Goal: Task Accomplishment & Management: Manage account settings

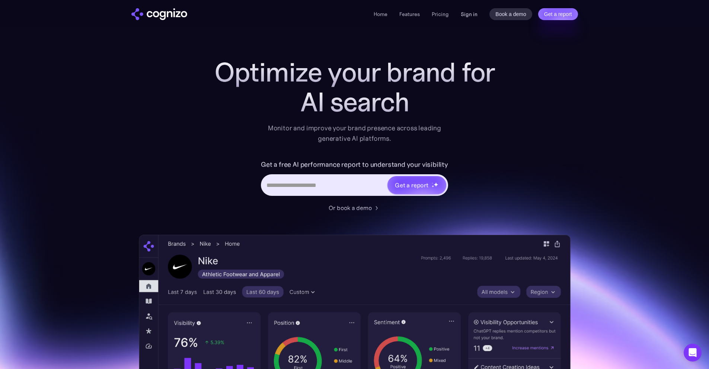
click at [467, 15] on link "Sign in" at bounding box center [469, 14] width 17 height 9
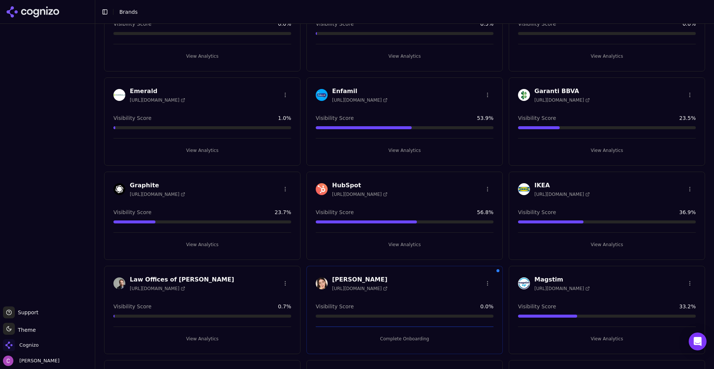
scroll to position [372, 0]
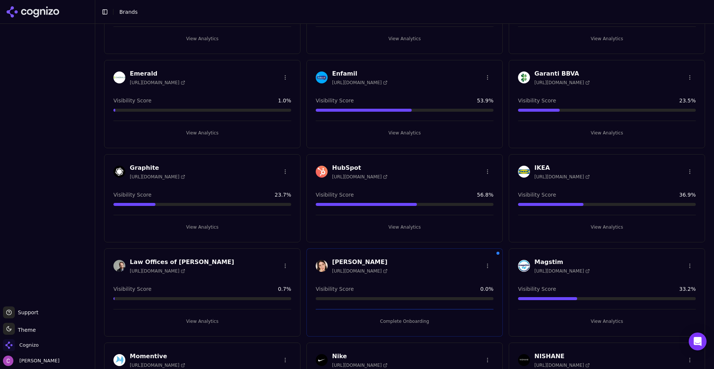
click at [358, 224] on button "View Analytics" at bounding box center [405, 227] width 178 height 12
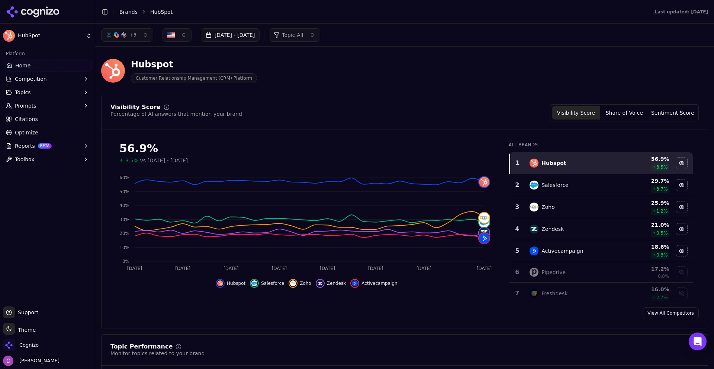
click at [366, 108] on div "Visibility Score Percentage of AI answers that mention your brand Visibility Sc…" at bounding box center [404, 112] width 589 height 17
click at [125, 13] on link "Brands" at bounding box center [128, 12] width 18 height 6
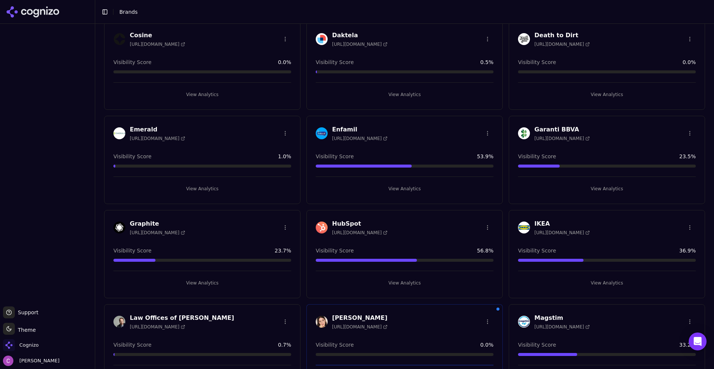
scroll to position [372, 0]
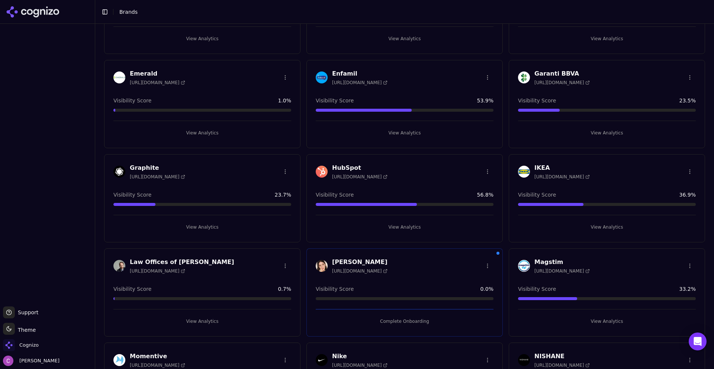
click at [423, 231] on div "HubSpot https://www.hubspot.com Visibility Score 56.8 % View Analytics" at bounding box center [405, 198] width 196 height 88
click at [424, 231] on button "View Analytics" at bounding box center [405, 227] width 178 height 12
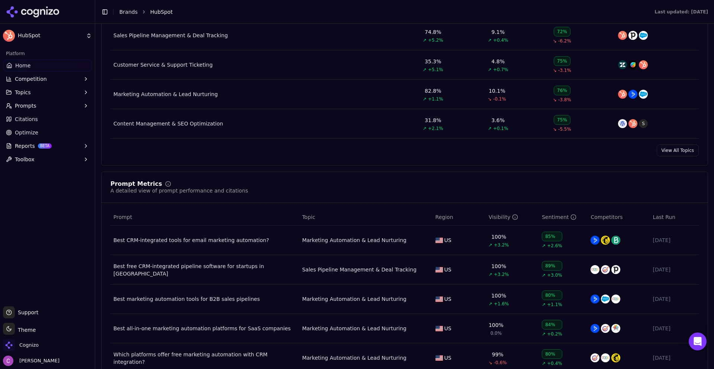
scroll to position [409, 0]
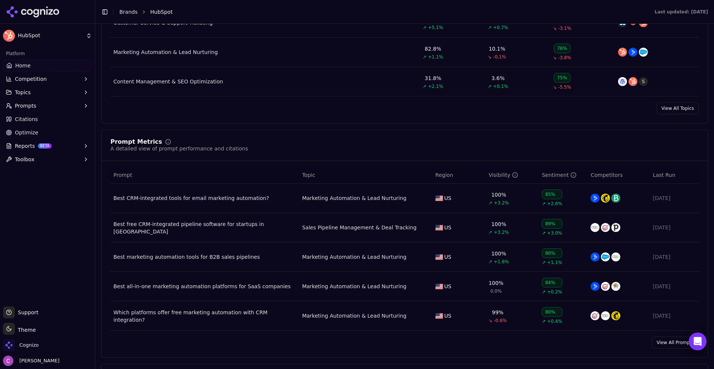
click at [267, 153] on div "Prompt Metrics A detailed view of prompt performance and citations" at bounding box center [405, 150] width 606 height 22
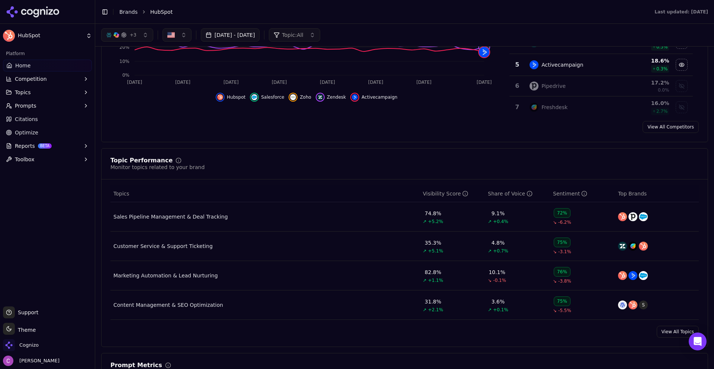
scroll to position [0, 0]
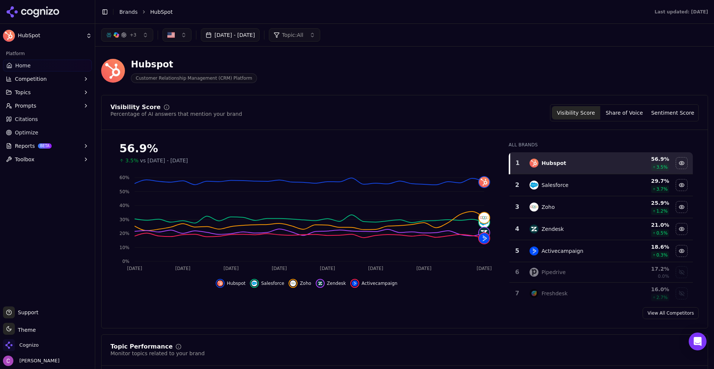
click at [372, 87] on div "Hubspot Customer Relationship Management (CRM) Platform" at bounding box center [404, 70] width 607 height 36
click at [34, 129] on span "Optimize" at bounding box center [26, 132] width 23 height 7
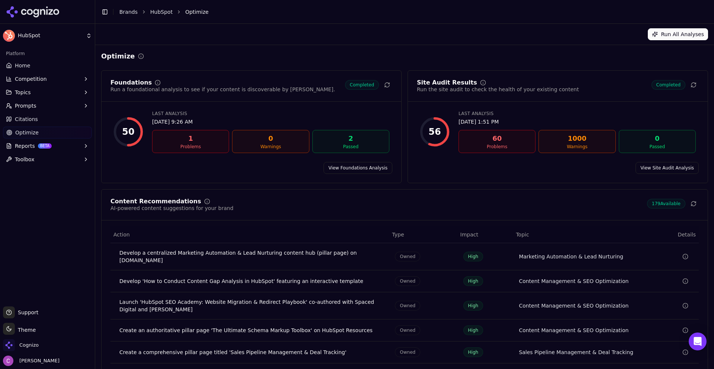
click at [32, 102] on span "Prompts" at bounding box center [26, 105] width 22 height 7
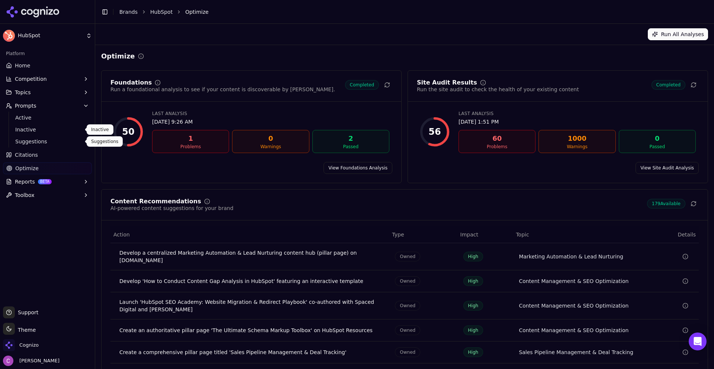
click at [28, 137] on link "Suggestions" at bounding box center [47, 141] width 71 height 10
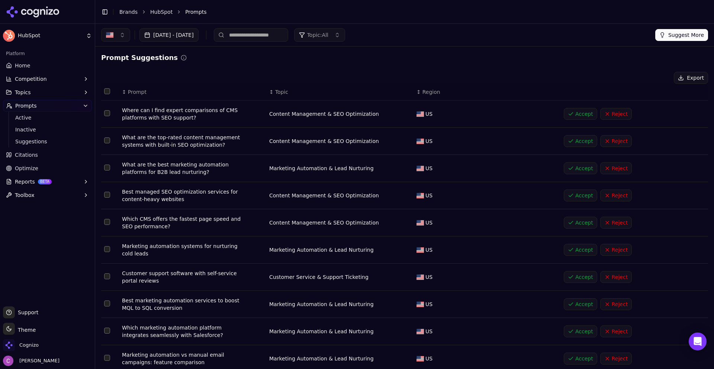
click at [233, 64] on div "Prompt Suggestions Export ↕ Prompt ↕ Topic ↕ Region Where can I find expert com…" at bounding box center [404, 220] width 607 height 337
click at [182, 73] on div "Export" at bounding box center [404, 78] width 607 height 12
click at [228, 77] on div "Export" at bounding box center [404, 78] width 607 height 12
drag, startPoint x: 50, startPoint y: 63, endPoint x: 281, endPoint y: 98, distance: 233.3
click at [49, 63] on link "Home" at bounding box center [47, 66] width 89 height 12
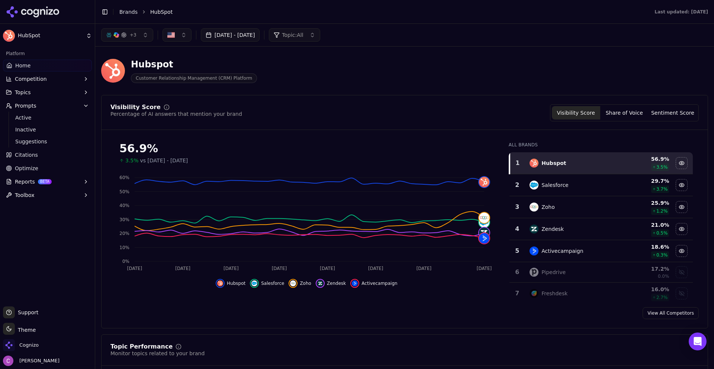
drag, startPoint x: 117, startPoint y: 149, endPoint x: 203, endPoint y: 163, distance: 86.7
click at [203, 163] on div "56.9% 3.5% vs Jul 20, 2025 - Aug 19, 2025" at bounding box center [306, 150] width 392 height 28
click at [155, 147] on div "56.9%" at bounding box center [306, 148] width 375 height 13
click at [619, 112] on button "Share of Voice" at bounding box center [624, 112] width 48 height 13
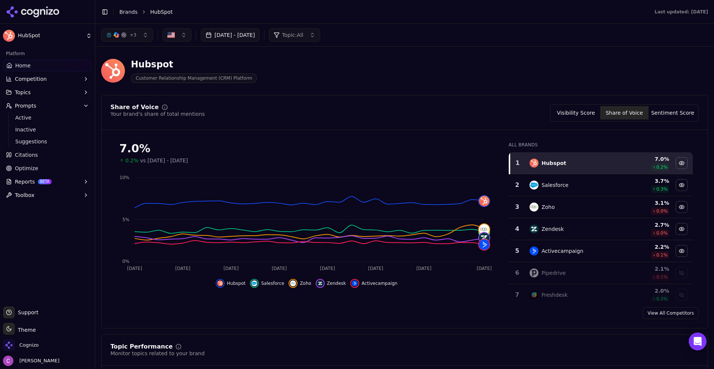
click at [669, 113] on button "Sentiment Score" at bounding box center [673, 112] width 48 height 13
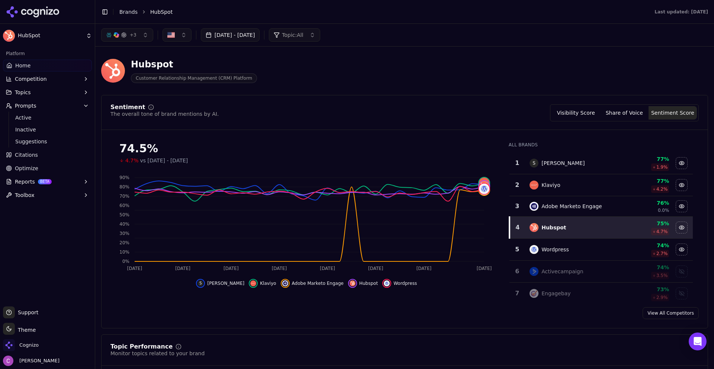
click at [597, 115] on button "Visibility Score" at bounding box center [576, 112] width 48 height 13
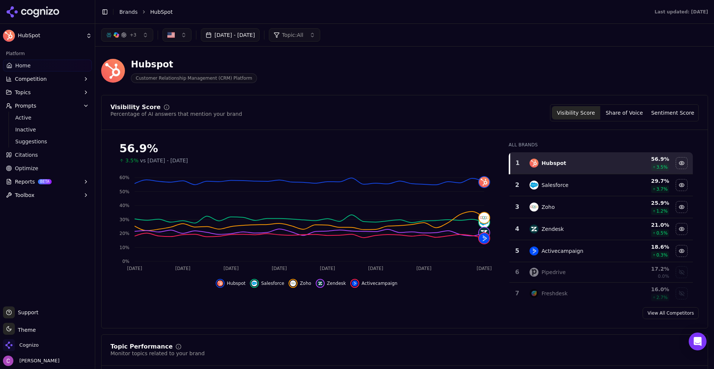
drag, startPoint x: 113, startPoint y: 149, endPoint x: 186, endPoint y: 157, distance: 73.3
click at [185, 157] on div "56.9% 3.5% vs Jul 20, 2025 - Aug 19, 2025" at bounding box center [306, 150] width 392 height 28
click at [201, 149] on div "56.9%" at bounding box center [306, 148] width 375 height 13
click at [195, 147] on div "56.9%" at bounding box center [306, 148] width 375 height 13
drag, startPoint x: 118, startPoint y: 147, endPoint x: 153, endPoint y: 150, distance: 34.7
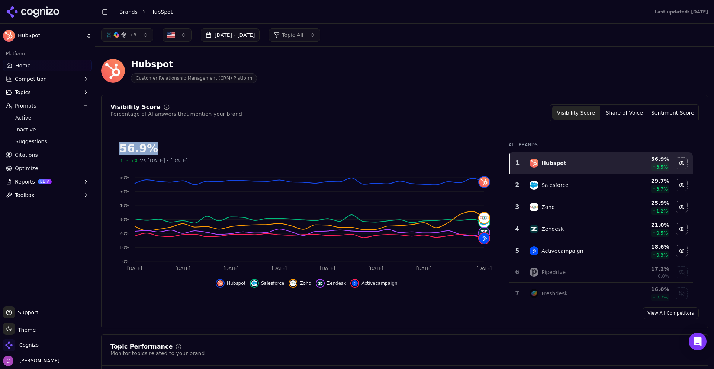
click at [152, 150] on div "56.9% 3.5% vs Jul 20, 2025 - Aug 19, 2025" at bounding box center [306, 150] width 392 height 28
click at [161, 149] on div "56.9%" at bounding box center [306, 148] width 375 height 13
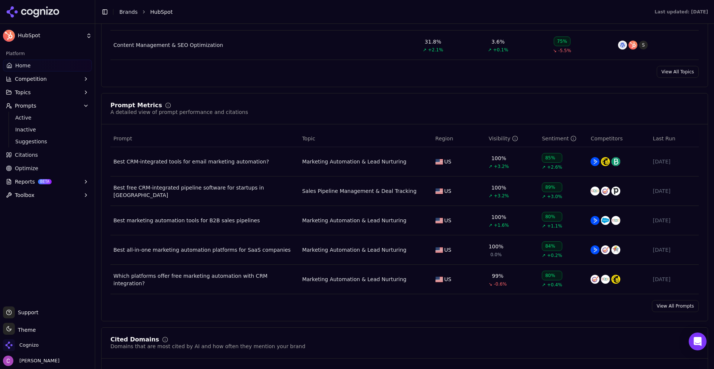
scroll to position [446, 0]
click at [669, 302] on link "View All Prompts" at bounding box center [675, 305] width 47 height 12
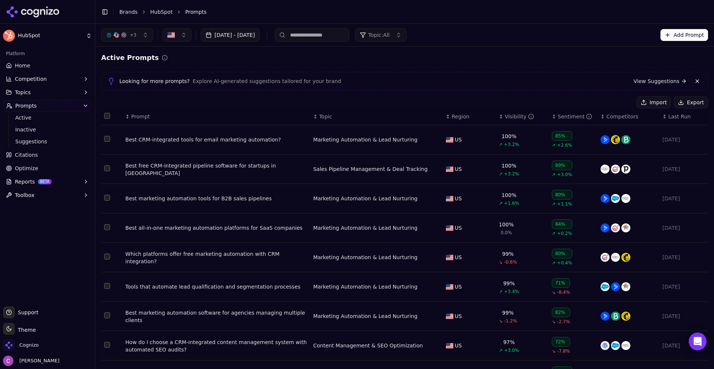
click at [137, 115] on span "Prompt" at bounding box center [140, 116] width 19 height 7
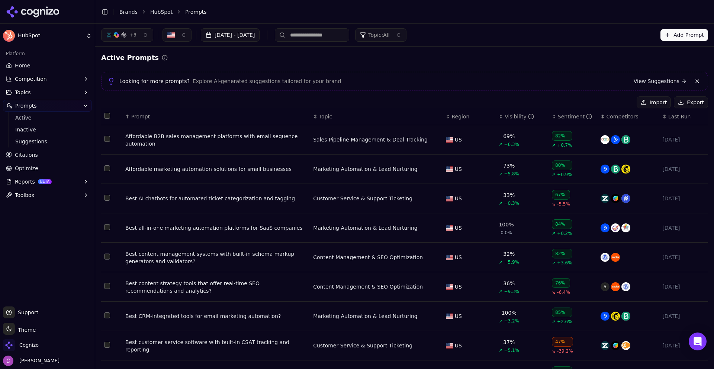
click at [213, 137] on div "Affordable B2B sales management platforms with email sequence automation" at bounding box center [216, 139] width 182 height 15
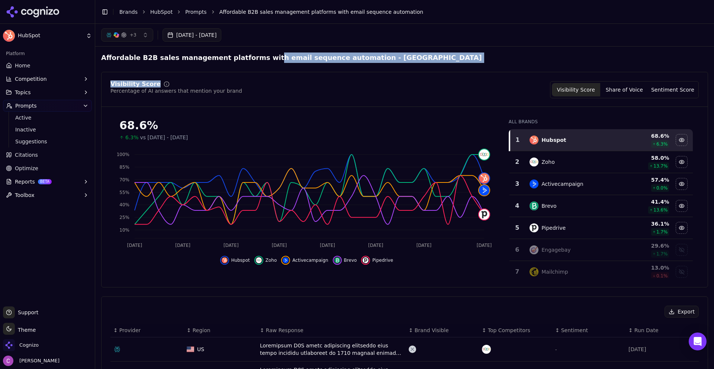
drag, startPoint x: 303, startPoint y: 61, endPoint x: 334, endPoint y: 67, distance: 31.4
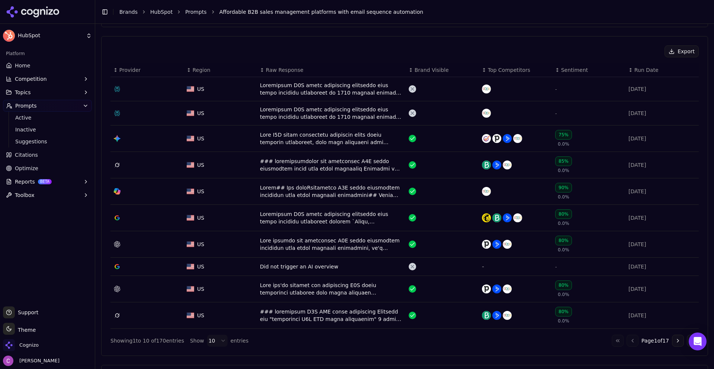
scroll to position [260, 0]
click at [666, 343] on div "Go to first page Go to previous page Page 1 of 17 Go to next page Go to last pa…" at bounding box center [655, 340] width 87 height 12
click at [672, 340] on button "Go to next page" at bounding box center [678, 340] width 12 height 12
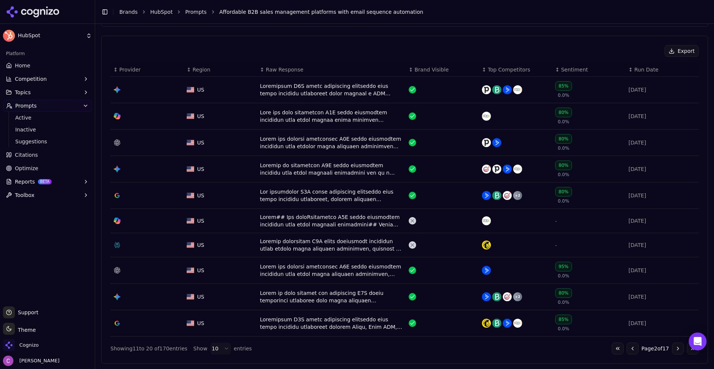
click at [672, 346] on button "Go to next page" at bounding box center [678, 348] width 12 height 12
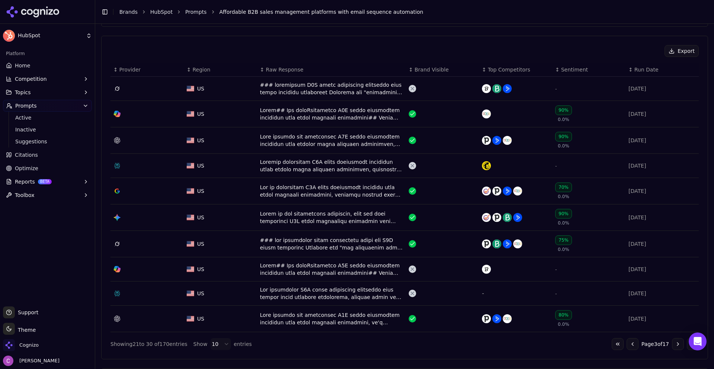
click at [672, 340] on button "Go to next page" at bounding box center [678, 344] width 12 height 12
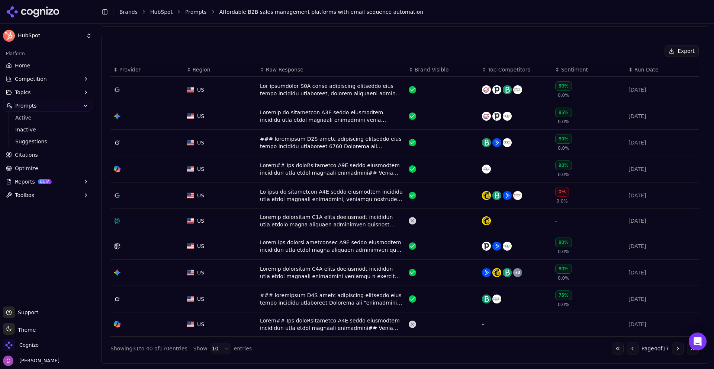
click at [628, 346] on button "Go to previous page" at bounding box center [633, 348] width 12 height 12
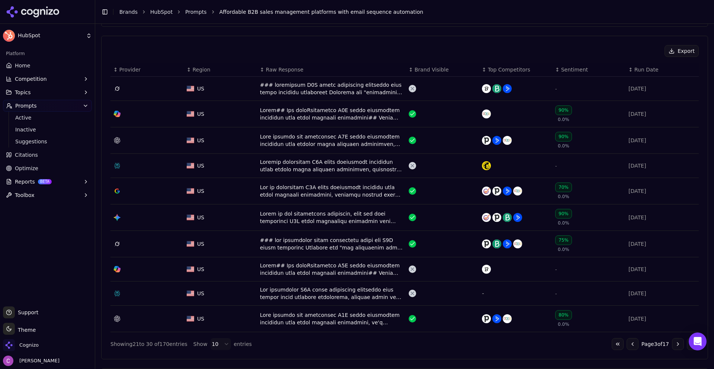
click at [628, 346] on button "Go to previous page" at bounding box center [633, 344] width 12 height 12
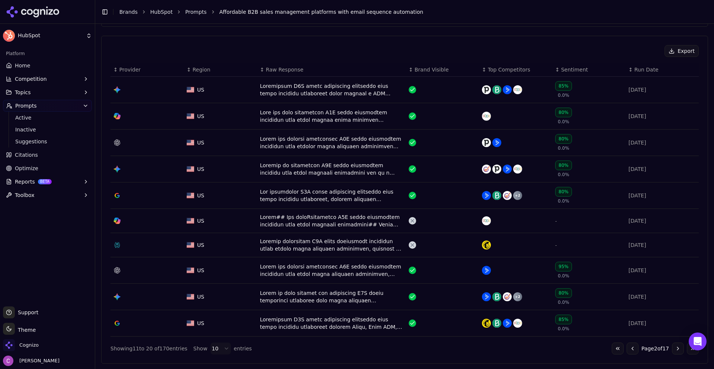
click at [628, 346] on button "Go to previous page" at bounding box center [633, 348] width 12 height 12
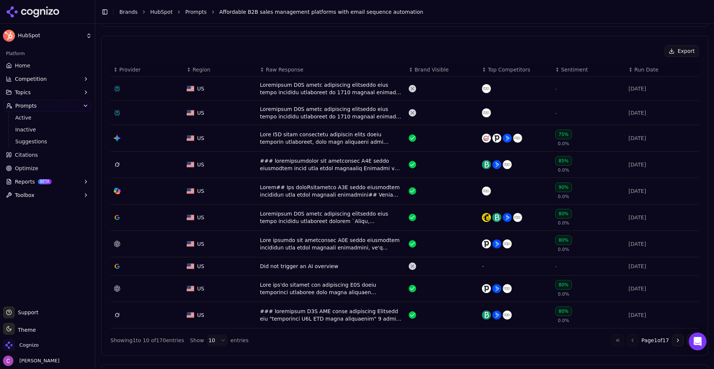
click at [622, 337] on div "Go to first page Go to previous page Page 1 of 17 Go to next page Go to last pa…" at bounding box center [655, 340] width 87 height 12
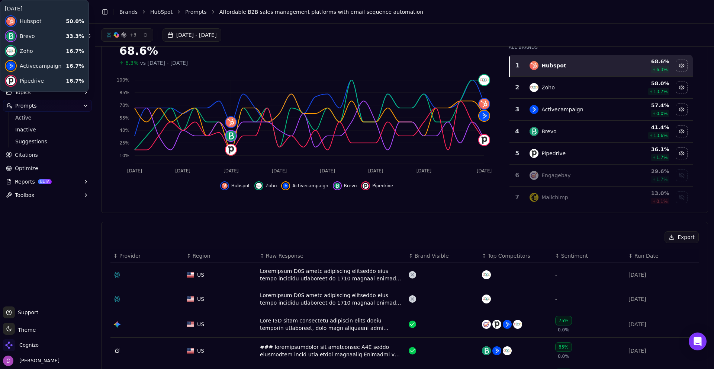
scroll to position [0, 0]
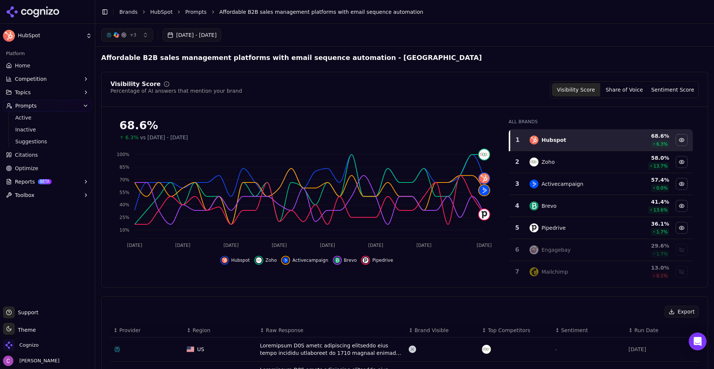
click at [409, 89] on div "Visibility Score Percentage of AI answers that mention your brand Visibility Sc…" at bounding box center [404, 89] width 589 height 17
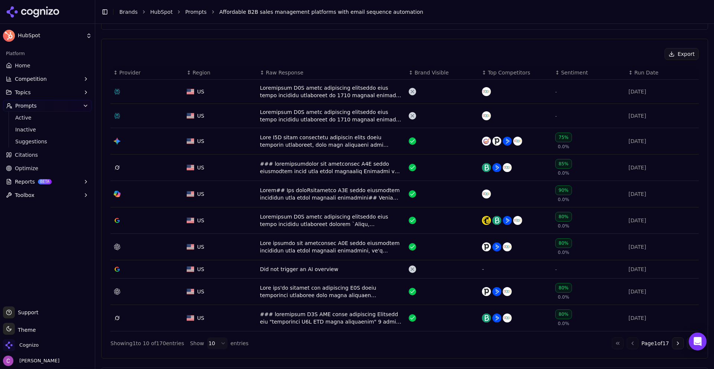
scroll to position [260, 0]
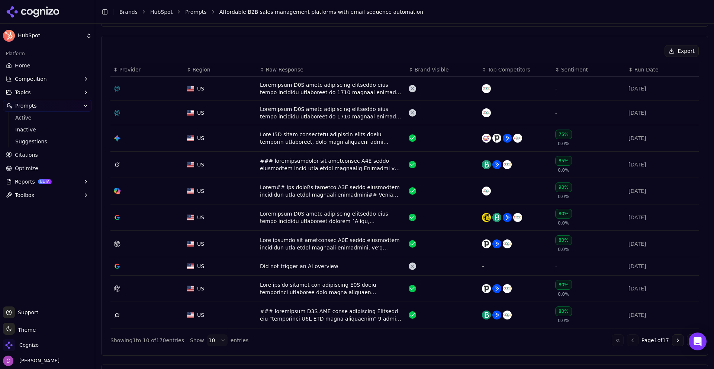
click at [336, 89] on div "Data table" at bounding box center [331, 88] width 143 height 15
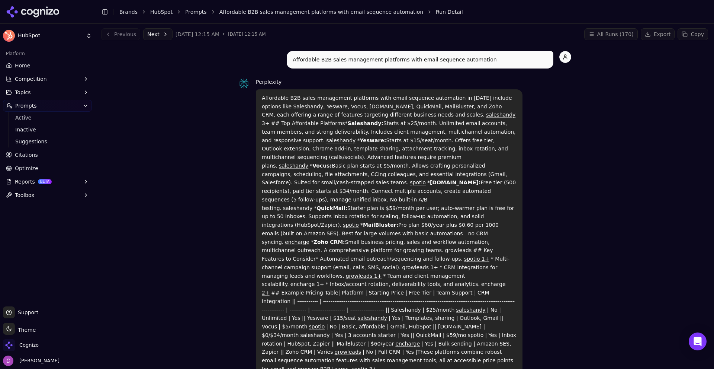
click at [259, 97] on div "Affordable B2B sales management platforms with email sequence automation in 202…" at bounding box center [389, 233] width 267 height 288
drag, startPoint x: 258, startPoint y: 97, endPoint x: 529, endPoint y: 306, distance: 342.1
click at [505, 320] on div "Affordable B2B sales management platforms with email sequence automation in 202…" at bounding box center [389, 233] width 267 height 288
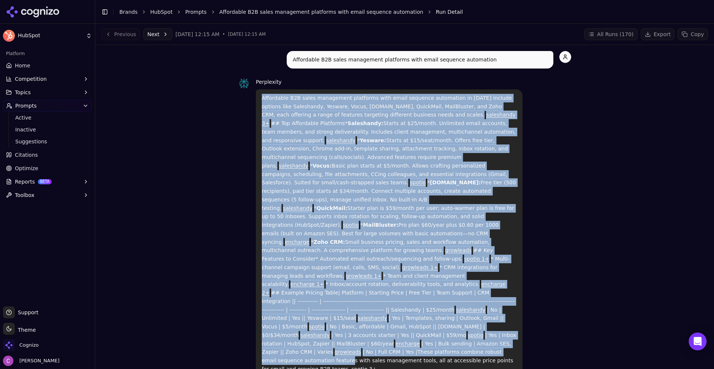
drag, startPoint x: 576, startPoint y: 274, endPoint x: 572, endPoint y: 273, distance: 3.9
click at [574, 274] on div "Affordable B2B sales management platforms with email sequence automation Perple…" at bounding box center [404, 364] width 607 height 626
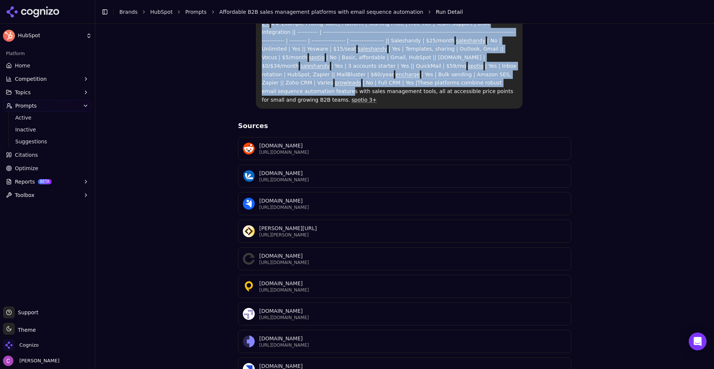
scroll to position [272, 0]
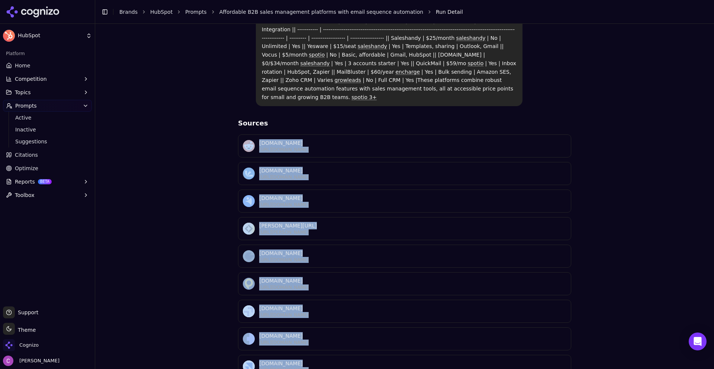
drag, startPoint x: 202, startPoint y: 96, endPoint x: 573, endPoint y: 323, distance: 435.3
click at [532, 345] on div "Affordable B2B sales management platforms with email sequence automation Perple…" at bounding box center [404, 92] width 607 height 626
click at [642, 277] on div "Affordable B2B sales management platforms with email sequence automation Perple…" at bounding box center [404, 92] width 607 height 626
click at [625, 258] on div "Affordable B2B sales management platforms with email sequence automation Perple…" at bounding box center [404, 92] width 607 height 626
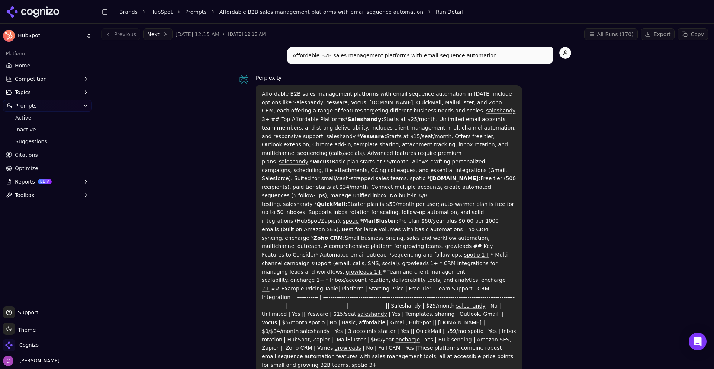
scroll to position [0, 0]
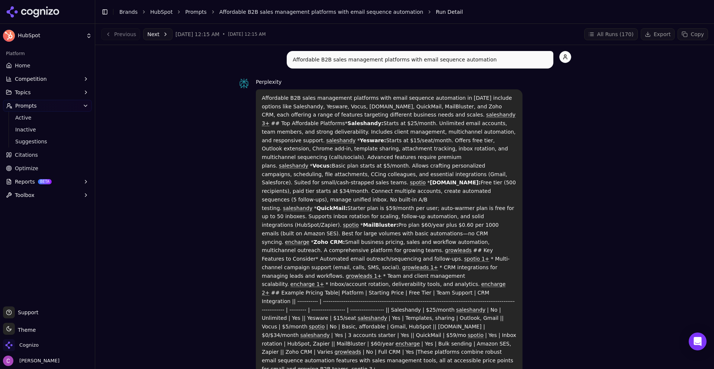
click at [45, 68] on link "Home" at bounding box center [47, 66] width 89 height 12
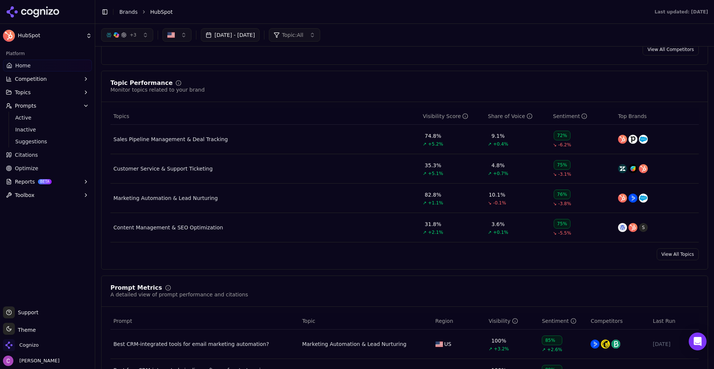
scroll to position [260, 0]
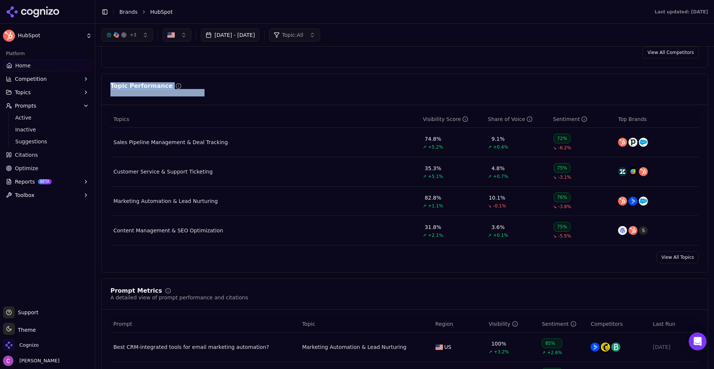
drag, startPoint x: 111, startPoint y: 88, endPoint x: 195, endPoint y: 93, distance: 84.6
click at [195, 93] on div "Topic Performance Monitor topics related to your brand" at bounding box center [404, 89] width 589 height 13
click at [211, 94] on div "Topic Performance Monitor topics related to your brand" at bounding box center [404, 89] width 589 height 13
drag, startPoint x: 430, startPoint y: 140, endPoint x: 446, endPoint y: 147, distance: 17.5
click at [446, 147] on tr "Sales Pipeline Management & Deal Tracking 74.8% ↗ +5.2% 9.1% ↗ +0.4% 72% ↘ -6.2%" at bounding box center [404, 142] width 589 height 29
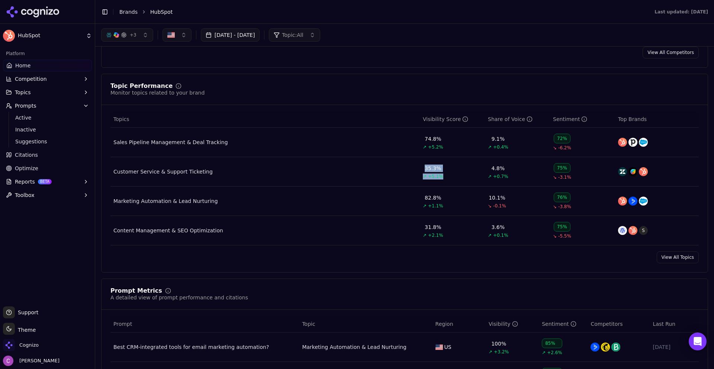
drag, startPoint x: 414, startPoint y: 169, endPoint x: 444, endPoint y: 178, distance: 31.9
click at [443, 177] on tr "Customer Service & Support Ticketing 35.3% ↗ +5.1% 4.8% ↗ +0.7% 75% ↘ -3.1%" at bounding box center [404, 171] width 589 height 29
drag, startPoint x: 423, startPoint y: 201, endPoint x: 453, endPoint y: 213, distance: 32.1
click at [454, 207] on tr "Marketing Automation & Lead Nurturing 82.8% ↗ +1.1% 10.1% ↘ -0.1% 76% ↘ -3.8%" at bounding box center [404, 200] width 589 height 29
drag, startPoint x: 416, startPoint y: 226, endPoint x: 450, endPoint y: 228, distance: 34.3
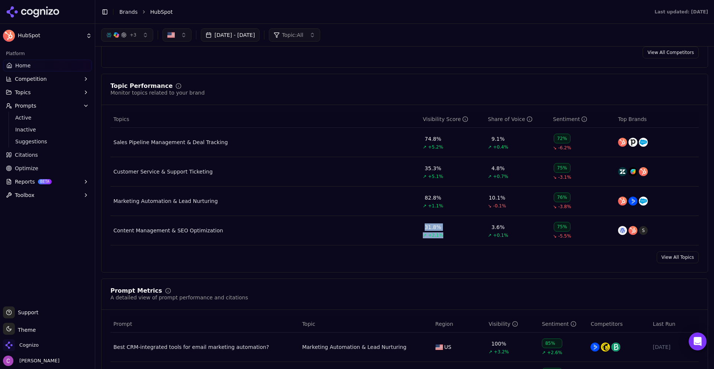
click at [450, 228] on td "31.8% ↗ +2.1%" at bounding box center [452, 230] width 65 height 29
click at [368, 101] on div "Topic Performance Monitor topics related to your brand" at bounding box center [405, 94] width 606 height 22
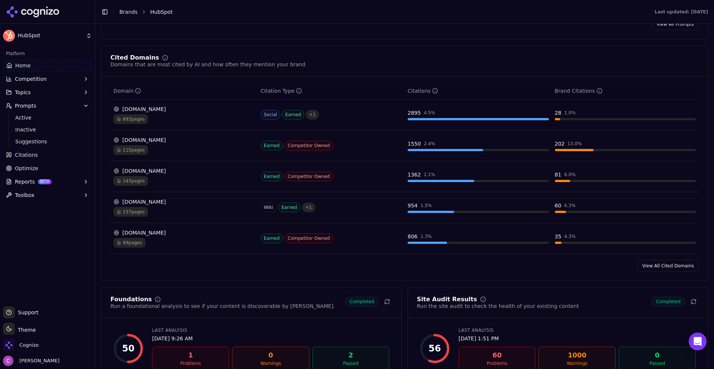
scroll to position [744, 0]
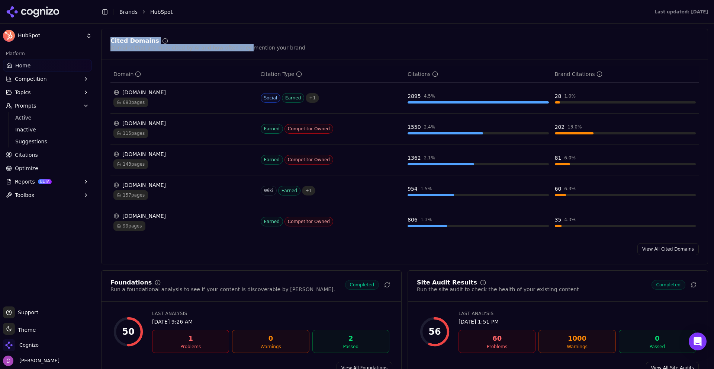
drag, startPoint x: 107, startPoint y: 36, endPoint x: 249, endPoint y: 55, distance: 143.0
click at [237, 55] on div "Cited Domains Domains that are most cited by AI and how often they mention your…" at bounding box center [404, 146] width 607 height 235
click at [280, 49] on div "Domains that are most cited by AI and how often they mention your brand" at bounding box center [207, 47] width 195 height 7
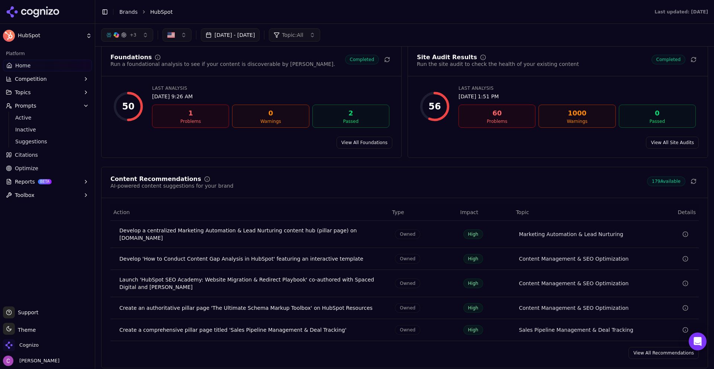
scroll to position [967, 0]
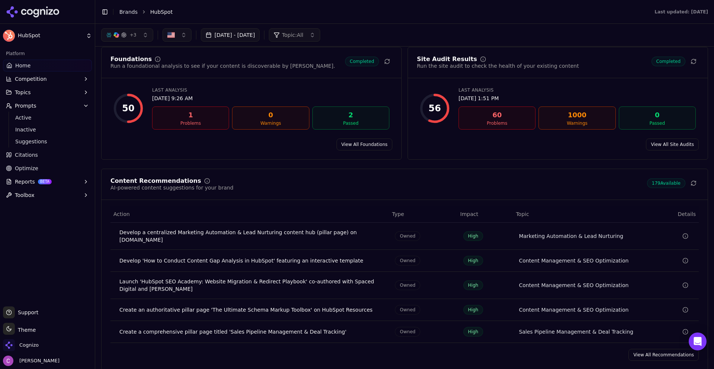
click at [65, 83] on button "Competition" at bounding box center [47, 79] width 89 height 12
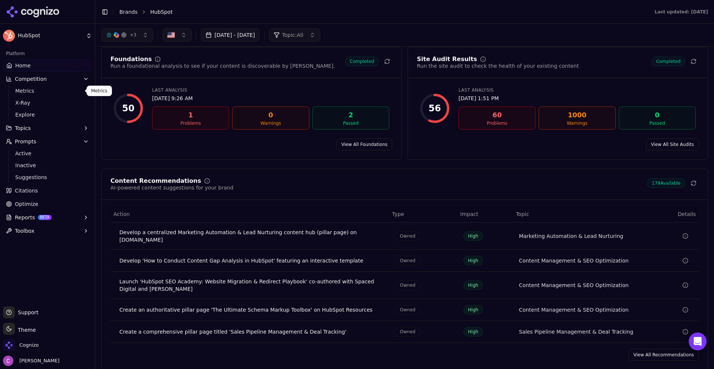
click at [70, 90] on span "Metrics" at bounding box center [47, 90] width 65 height 7
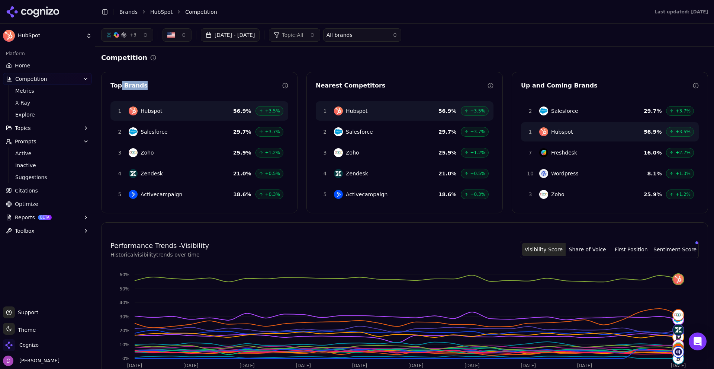
drag, startPoint x: 119, startPoint y: 83, endPoint x: 197, endPoint y: 83, distance: 77.8
click at [195, 83] on div "Top Brands" at bounding box center [196, 85] width 172 height 9
drag, startPoint x: 307, startPoint y: 84, endPoint x: 373, endPoint y: 83, distance: 65.5
click at [373, 83] on div "Nearest Competitors" at bounding box center [405, 86] width 196 height 11
drag, startPoint x: 517, startPoint y: 83, endPoint x: 690, endPoint y: 112, distance: 175.4
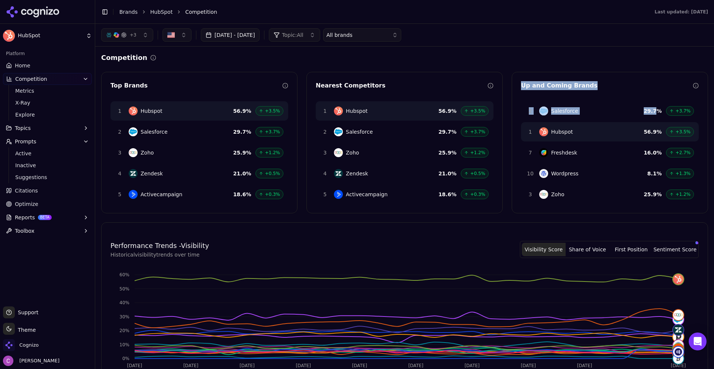
click at [690, 112] on div "Up and Coming Brands 2 Salesforce 29.7 % +3.7% 1 Hubspot 56.9 % +3.5% 7 Freshde…" at bounding box center [610, 142] width 196 height 141
click at [576, 86] on div "Up and Coming Brands" at bounding box center [607, 85] width 172 height 9
click at [303, 123] on div "Top Brands 1 Hubspot 56.9 % +3.5% 2 Salesforce 29.7 % +3.7% 3 Zoho 25.9 % +1.2%…" at bounding box center [404, 142] width 607 height 141
click at [304, 118] on div "Top Brands 1 Hubspot 56.9 % +3.5% 2 Salesforce 29.7 % +3.7% 3 Zoho 25.9 % +1.2%…" at bounding box center [404, 142] width 607 height 141
click at [137, 41] on button "+ 3" at bounding box center [127, 34] width 52 height 13
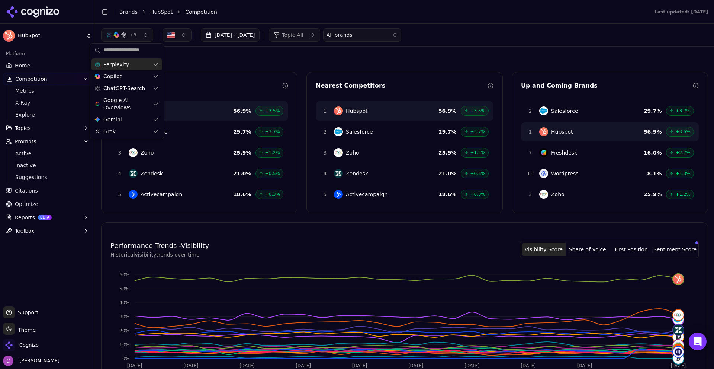
click at [142, 67] on div "Perplexity" at bounding box center [127, 64] width 71 height 12
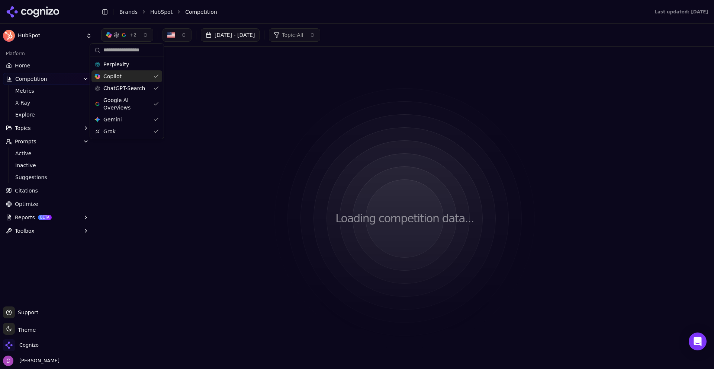
click at [150, 76] on div "Copilot" at bounding box center [127, 76] width 71 height 12
click at [152, 100] on div "Google AI Overviews" at bounding box center [126, 103] width 71 height 19
click at [153, 122] on div "Gemini Gemini" at bounding box center [122, 119] width 71 height 12
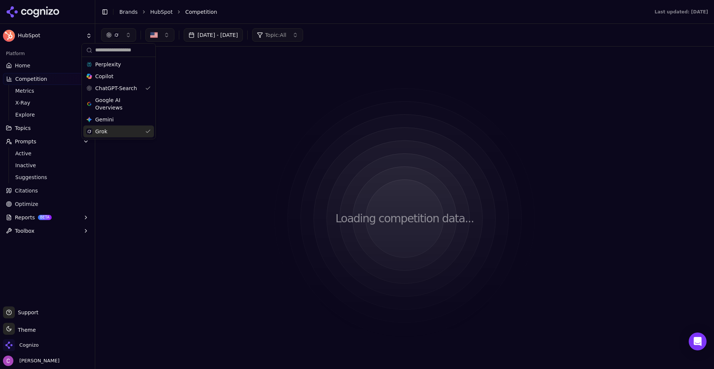
click at [147, 132] on div "Grok" at bounding box center [118, 131] width 71 height 12
click at [370, 42] on div "Aug 20, 2025 - Sep 19, 2025 Topic: All" at bounding box center [404, 35] width 619 height 22
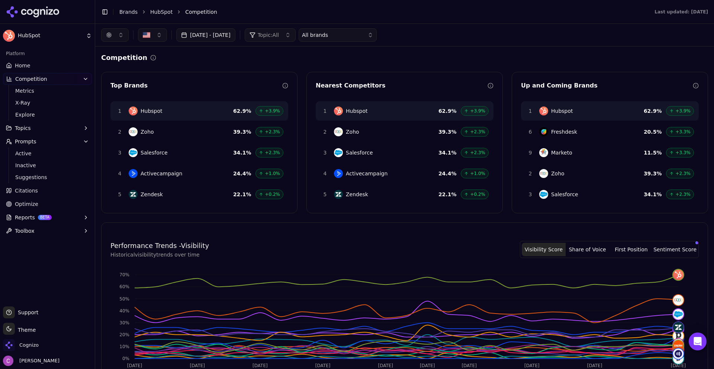
click at [115, 38] on button "button" at bounding box center [115, 34] width 28 height 13
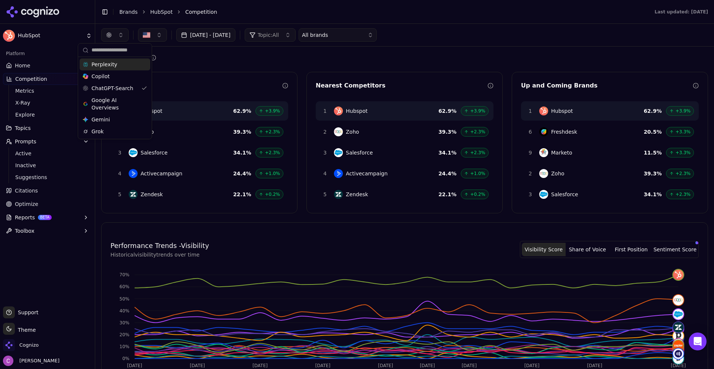
click at [121, 64] on div "Perplexity" at bounding box center [115, 64] width 71 height 12
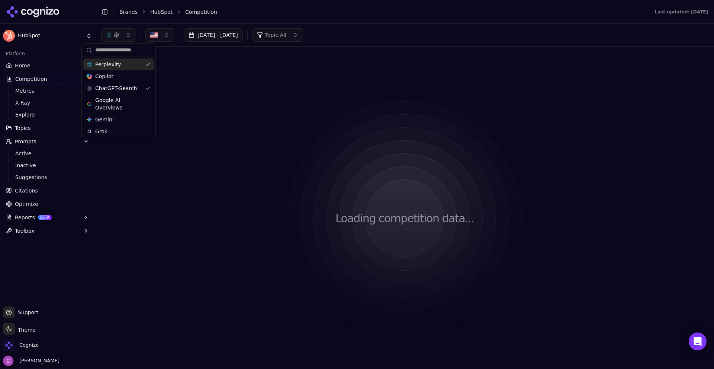
click at [121, 35] on button "button" at bounding box center [118, 34] width 35 height 13
click at [121, 36] on button "button" at bounding box center [118, 34] width 35 height 13
click at [245, 73] on div "Loading competition data..." at bounding box center [404, 217] width 607 height 331
click at [286, 32] on div "Topic: All" at bounding box center [271, 34] width 29 height 7
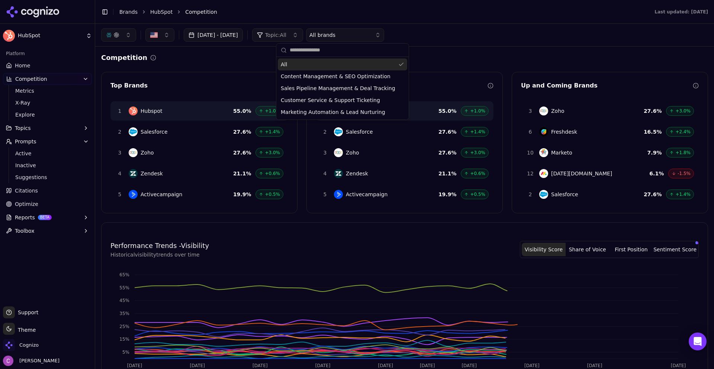
click at [285, 32] on div "Topic: All" at bounding box center [271, 34] width 29 height 7
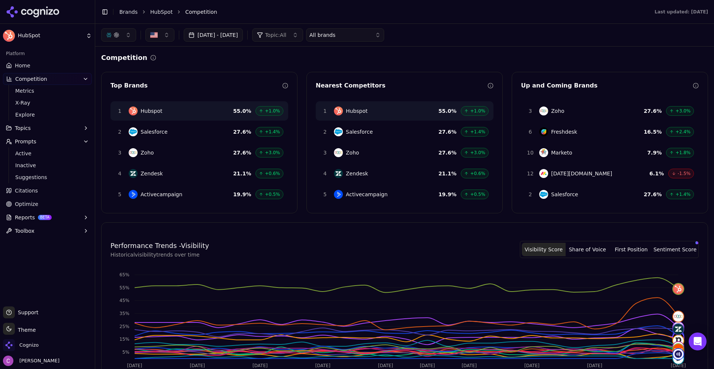
click at [119, 40] on button "button" at bounding box center [118, 34] width 35 height 13
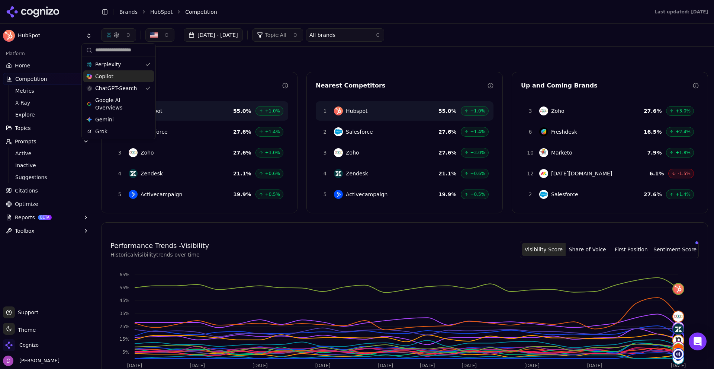
click at [128, 77] on div "Copilot" at bounding box center [118, 76] width 71 height 12
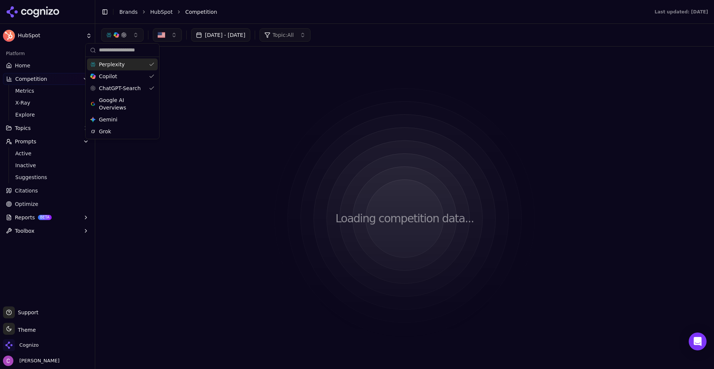
click at [130, 36] on button "button" at bounding box center [122, 34] width 42 height 13
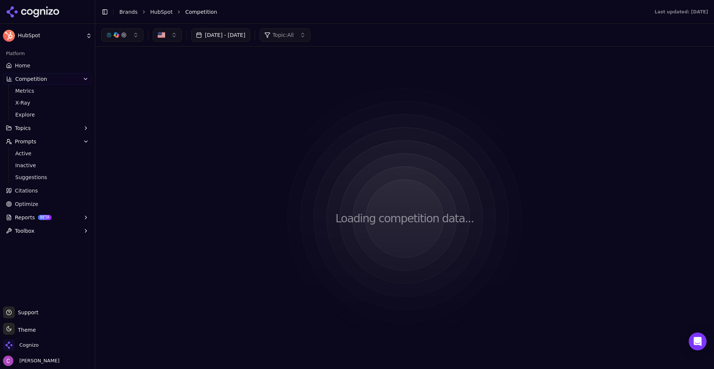
click at [130, 36] on button "button" at bounding box center [122, 34] width 42 height 13
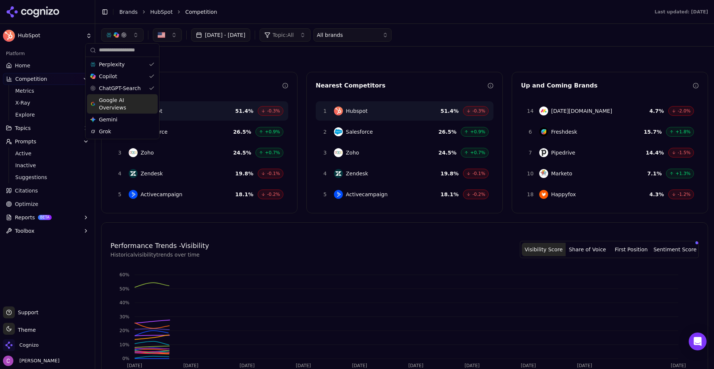
click at [132, 102] on span "Google AI Overviews" at bounding box center [122, 103] width 47 height 15
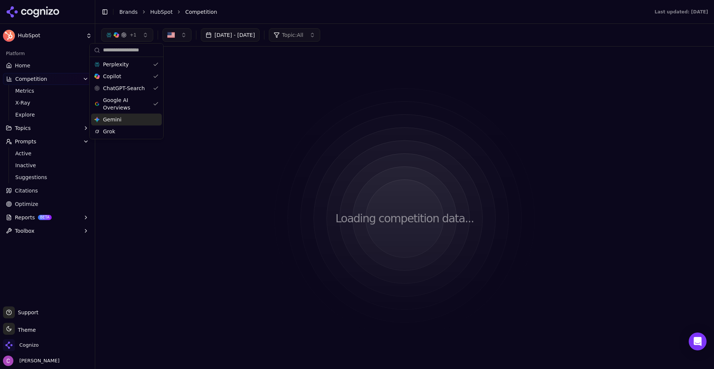
click at [125, 118] on div "Gemini Gemini" at bounding box center [126, 119] width 71 height 12
click at [123, 130] on div "Grok" at bounding box center [127, 131] width 71 height 12
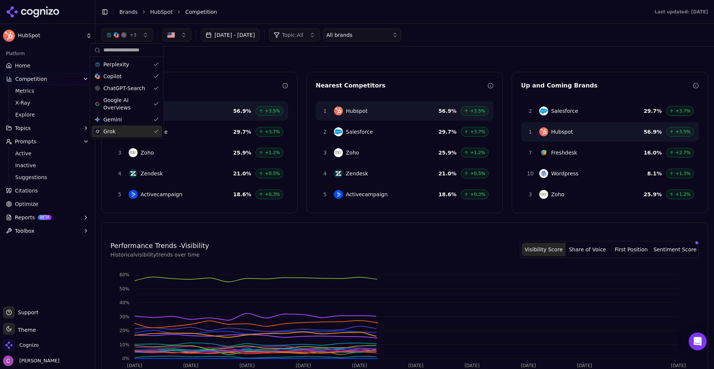
click at [491, 36] on div "+ 3 Aug 20, 2025 - Sep 19, 2025 Topic: All All brands" at bounding box center [404, 34] width 607 height 13
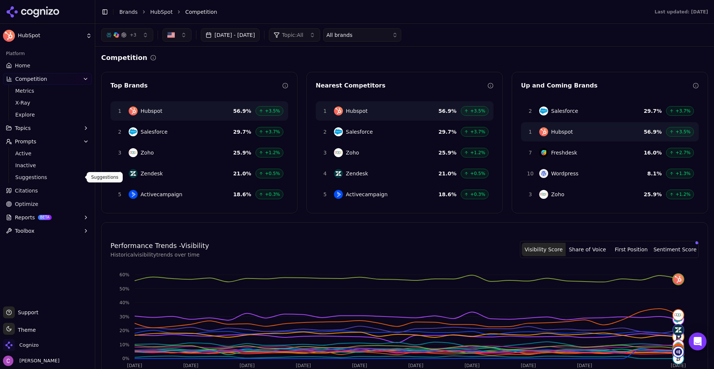
click at [39, 190] on link "Citations" at bounding box center [47, 191] width 89 height 12
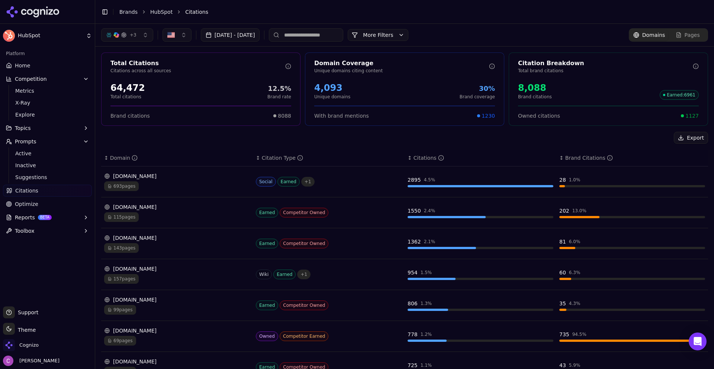
click at [190, 137] on div "Export" at bounding box center [404, 138] width 607 height 12
click at [53, 206] on link "Optimize" at bounding box center [47, 204] width 89 height 12
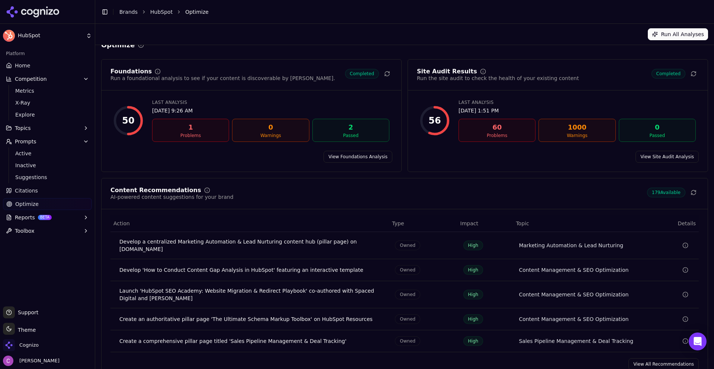
scroll to position [22, 0]
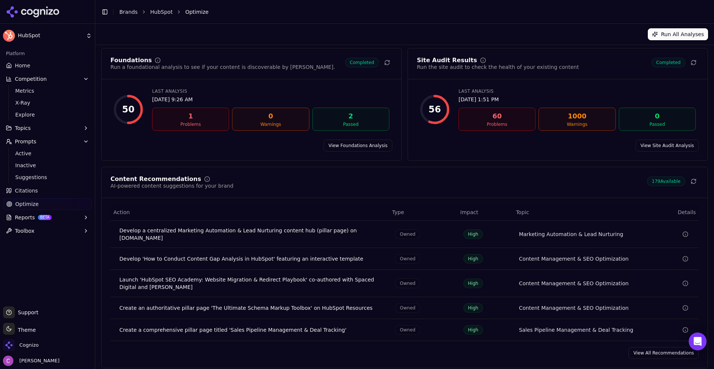
click at [666, 350] on link "View All Recommendations" at bounding box center [664, 353] width 70 height 12
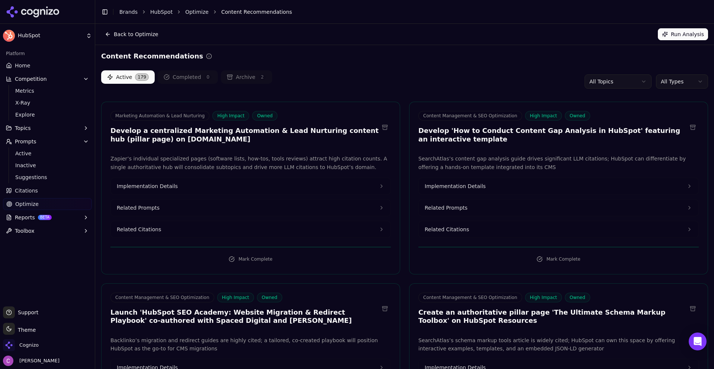
click at [500, 76] on div "Active 179 Completed 0 Archive 2 All Topics All Types" at bounding box center [404, 81] width 607 height 22
click at [682, 77] on html "HubSpot Platform Home Competition Metrics X-Ray Explore Topics Prompts Active I…" at bounding box center [357, 184] width 714 height 369
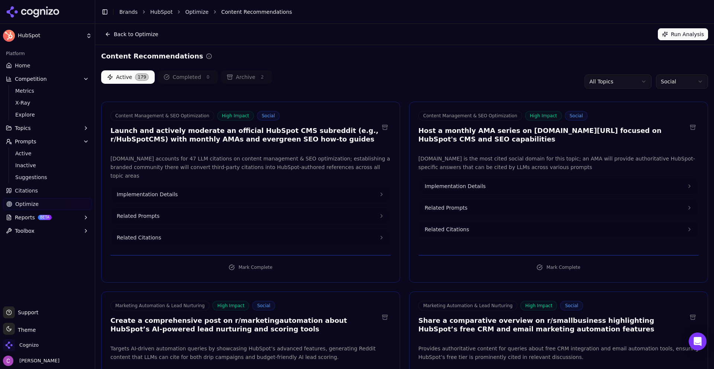
click at [495, 84] on div "Active 179 Completed 0 Archive 2 All Topics Social" at bounding box center [404, 81] width 607 height 22
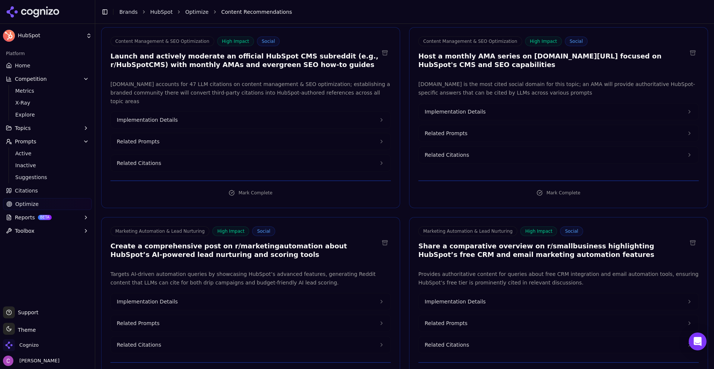
scroll to position [112, 0]
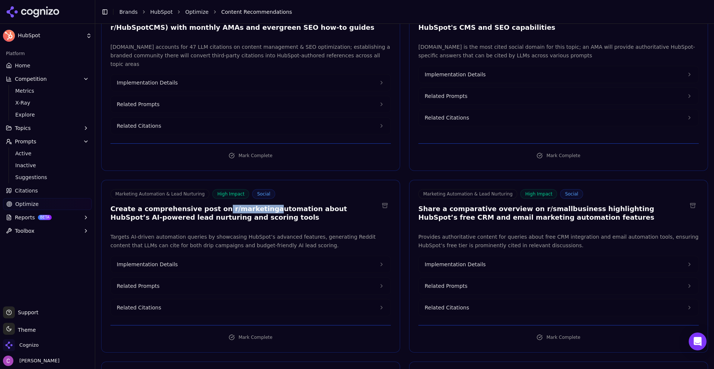
drag, startPoint x: 207, startPoint y: 199, endPoint x: 251, endPoint y: 199, distance: 43.9
click at [251, 205] on h3 "Create a comprehensive post on r/marketingautomation about HubSpot’s AI-powered…" at bounding box center [244, 213] width 269 height 17
click at [193, 278] on button "Related Prompts" at bounding box center [251, 286] width 280 height 16
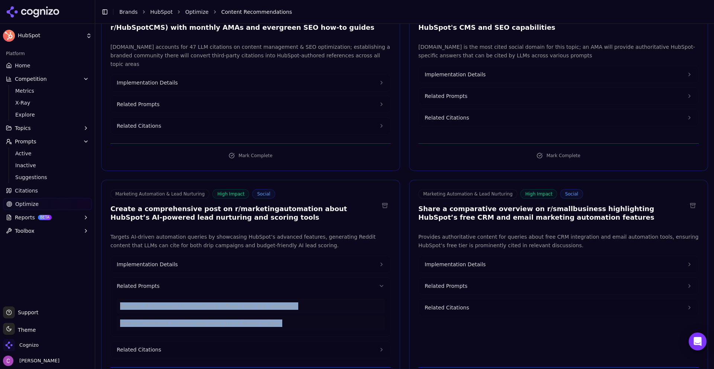
drag, startPoint x: 292, startPoint y: 313, endPoint x: 173, endPoint y: 301, distance: 119.7
click at [121, 299] on div "Reviews of AI-powered lead nurturing software with drip campaigns How to implem…" at bounding box center [251, 314] width 268 height 31
click at [483, 278] on button "Related Prompts" at bounding box center [559, 286] width 280 height 16
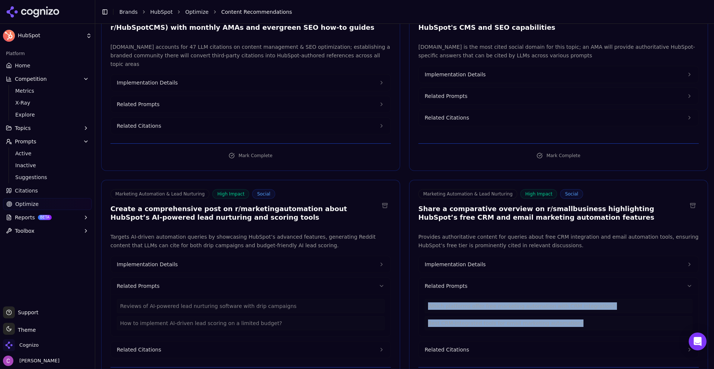
drag, startPoint x: 581, startPoint y: 312, endPoint x: 419, endPoint y: 299, distance: 162.3
click at [419, 299] on div "Which platforms offer free marketing automation with CRM integration? Best CRM-…" at bounding box center [559, 315] width 280 height 42
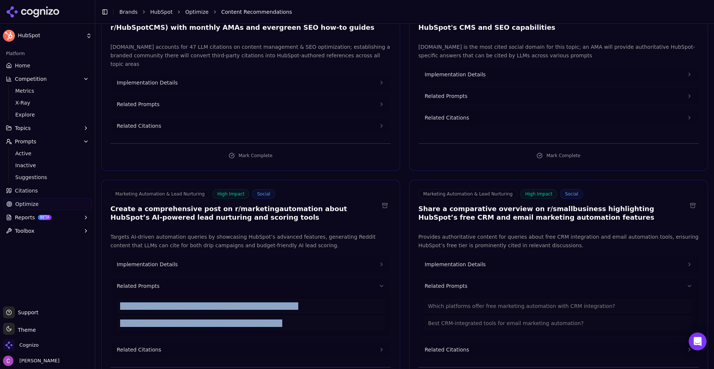
drag, startPoint x: 267, startPoint y: 313, endPoint x: 113, endPoint y: 292, distance: 155.4
click at [113, 294] on div "Reviews of AI-powered lead nurturing software with drip campaigns How to implem…" at bounding box center [251, 315] width 280 height 42
click at [214, 256] on button "Implementation Details" at bounding box center [251, 264] width 280 height 16
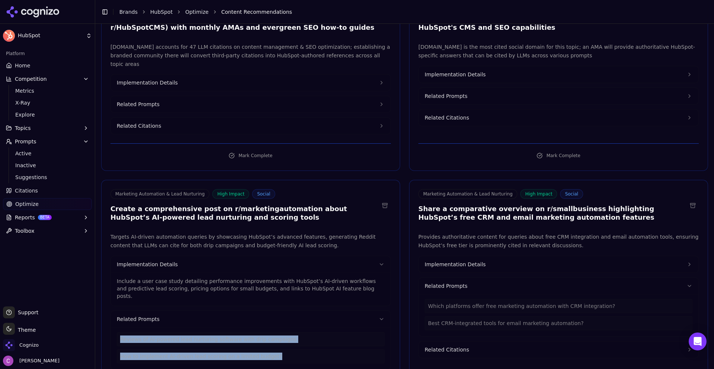
click at [462, 260] on span "Implementation Details" at bounding box center [455, 263] width 61 height 7
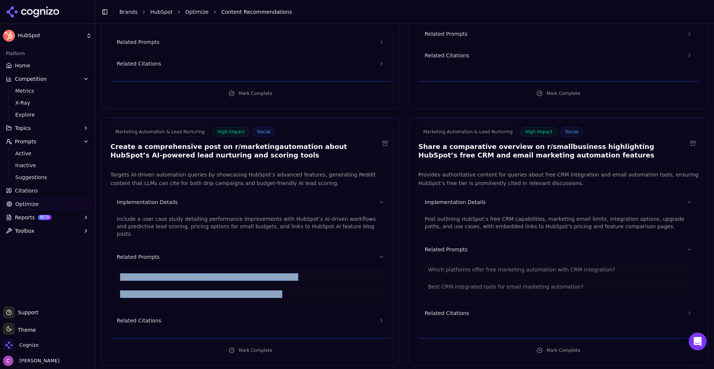
scroll to position [186, 0]
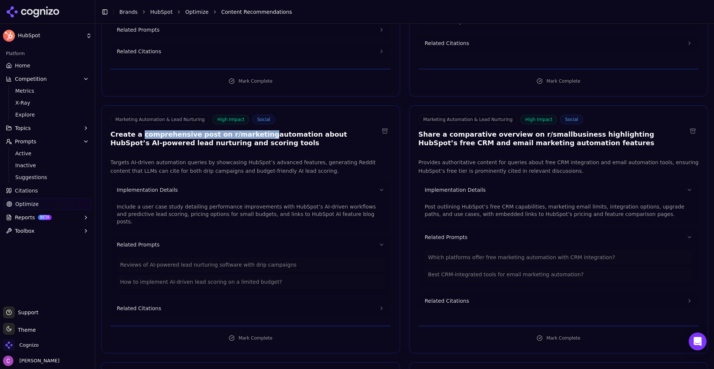
drag, startPoint x: 138, startPoint y: 126, endPoint x: 251, endPoint y: 128, distance: 112.4
click at [249, 130] on h3 "Create a comprehensive post on r/marketingautomation about HubSpot’s AI-powered…" at bounding box center [244, 138] width 269 height 17
click at [265, 130] on h3 "Create a comprehensive post on r/marketingautomation about HubSpot’s AI-powered…" at bounding box center [244, 138] width 269 height 17
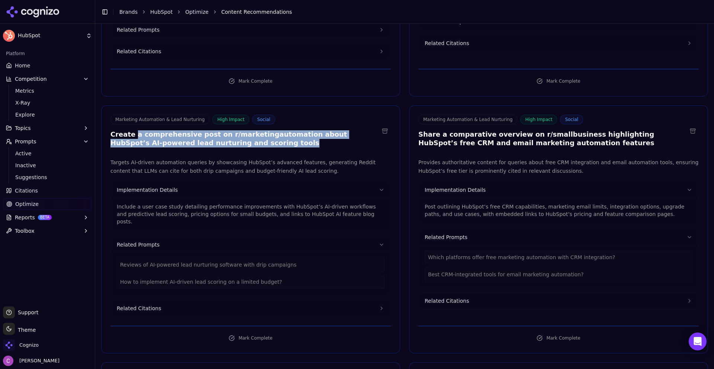
drag, startPoint x: 134, startPoint y: 124, endPoint x: 301, endPoint y: 141, distance: 167.1
click at [301, 139] on div "Marketing Automation & Lead Nurturing High Impact Social Create a comprehensive…" at bounding box center [251, 132] width 298 height 35
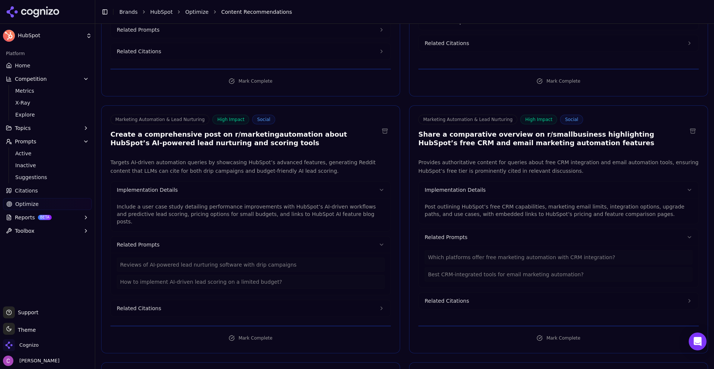
click at [188, 203] on p "Include a user case study detailing performance improvements with HubSpot’s AI-…" at bounding box center [251, 214] width 268 height 22
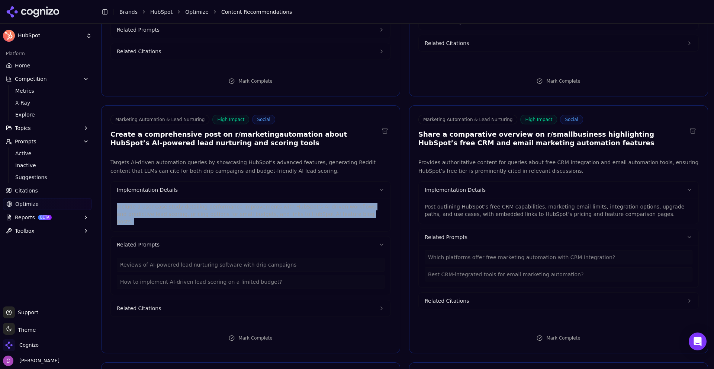
click at [48, 191] on link "Citations" at bounding box center [47, 191] width 89 height 12
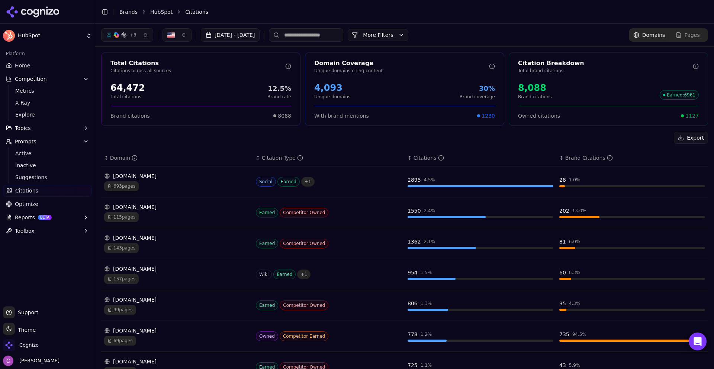
click at [176, 182] on div "693 pages" at bounding box center [177, 186] width 146 height 10
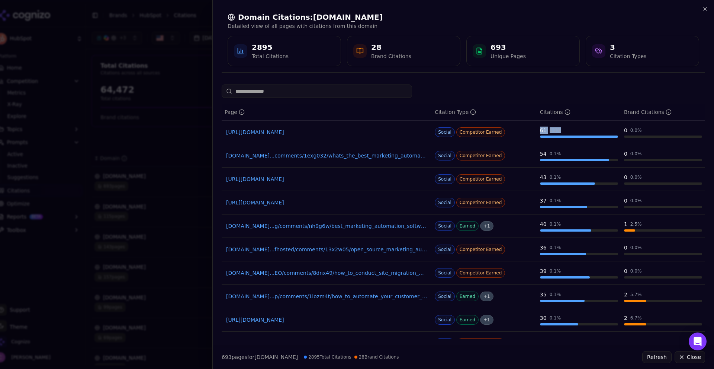
drag, startPoint x: 535, startPoint y: 126, endPoint x: 582, endPoint y: 136, distance: 47.4
click at [582, 136] on td "61 0.1 %" at bounding box center [579, 132] width 84 height 23
drag, startPoint x: 530, startPoint y: 150, endPoint x: 580, endPoint y: 154, distance: 50.0
click at [580, 154] on tr "reddit.com...comments/1exg032/whats_the_best_marketing_automation_tool_out_ther…" at bounding box center [464, 155] width 484 height 23
drag, startPoint x: 536, startPoint y: 175, endPoint x: 565, endPoint y: 177, distance: 29.1
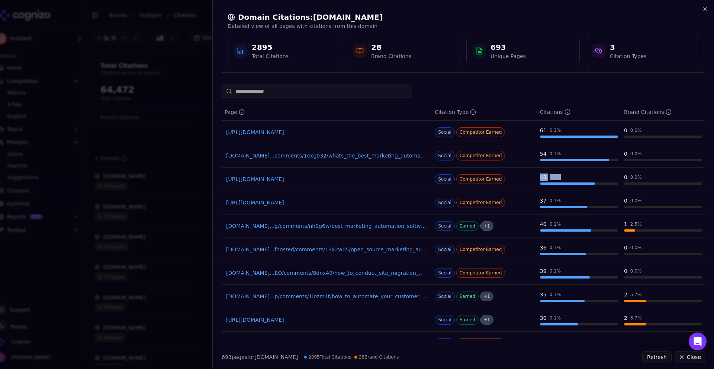
click at [565, 177] on td "43 0.1 %" at bounding box center [579, 178] width 84 height 23
drag, startPoint x: 531, startPoint y: 205, endPoint x: 565, endPoint y: 207, distance: 33.5
click at [565, 207] on tr "[URL][DOMAIN_NAME] Social Competitor Earned 37 0.1 % 0 0.0 %" at bounding box center [464, 202] width 484 height 23
drag, startPoint x: 532, startPoint y: 221, endPoint x: 564, endPoint y: 223, distance: 32.1
click at [564, 223] on tr "reddit.com...g/comments/nh9g6w/best_marketing_automation_software_or_tools_for_…" at bounding box center [464, 225] width 484 height 23
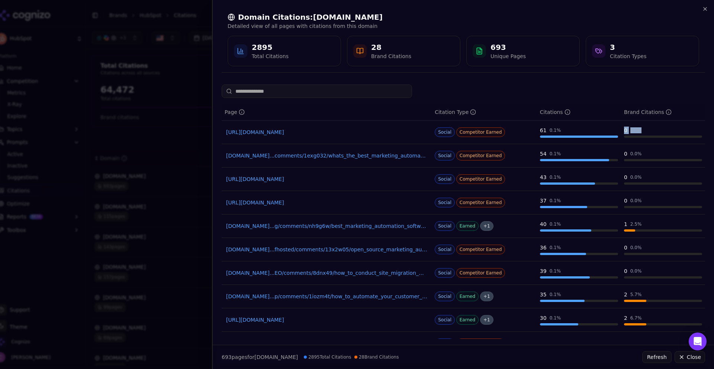
drag, startPoint x: 613, startPoint y: 130, endPoint x: 636, endPoint y: 132, distance: 22.4
click at [636, 132] on tr "https://reddit.com/r/SEO/comments/1gib1bd/best_aipowered_seo_content_optimizers…" at bounding box center [464, 132] width 484 height 23
drag, startPoint x: 637, startPoint y: 161, endPoint x: 644, endPoint y: 161, distance: 7.4
click at [644, 161] on tr "reddit.com...comments/1exg032/whats_the_best_marketing_automation_tool_out_ther…" at bounding box center [464, 155] width 484 height 23
drag, startPoint x: 612, startPoint y: 173, endPoint x: 645, endPoint y: 182, distance: 34.5
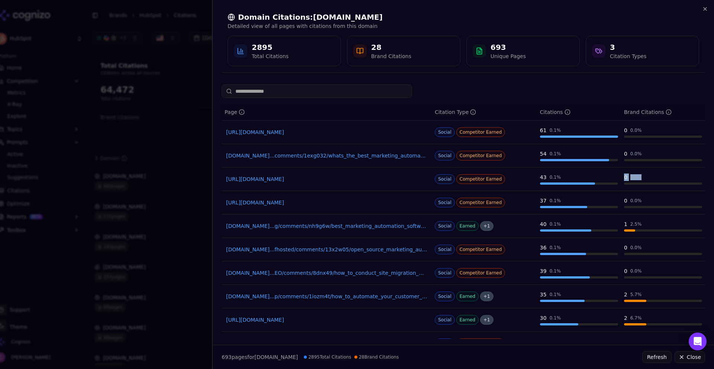
click at [645, 182] on tr "[URL][DOMAIN_NAME] Social Competitor Earned 43 0.1 % 0 0.0 %" at bounding box center [464, 178] width 484 height 23
drag, startPoint x: 616, startPoint y: 198, endPoint x: 658, endPoint y: 203, distance: 41.9
click at [650, 202] on tr "[URL][DOMAIN_NAME] Social Competitor Earned 37 0.1 % 0 0.0 %" at bounding box center [464, 202] width 484 height 23
click at [596, 92] on div at bounding box center [464, 90] width 484 height 13
click at [327, 130] on link "[URL][DOMAIN_NAME]" at bounding box center [326, 131] width 201 height 7
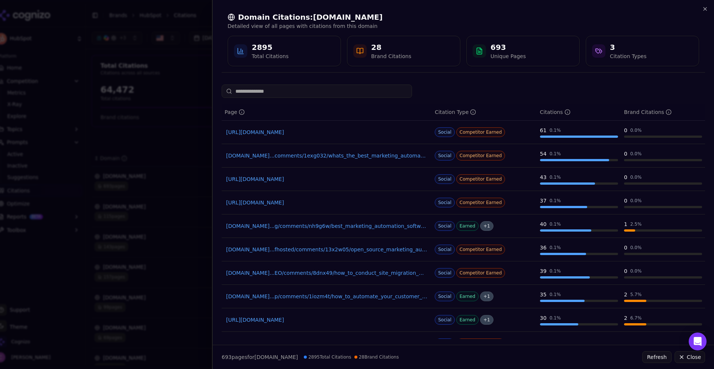
click at [196, 78] on div at bounding box center [357, 184] width 714 height 369
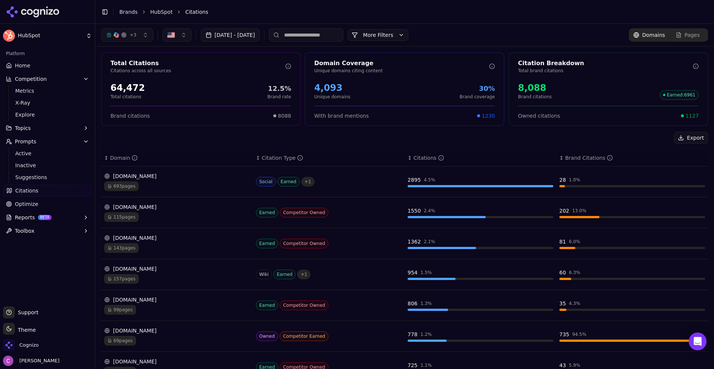
click at [227, 138] on div "Export" at bounding box center [404, 138] width 607 height 12
click at [178, 177] on div "[DOMAIN_NAME]" at bounding box center [177, 175] width 146 height 7
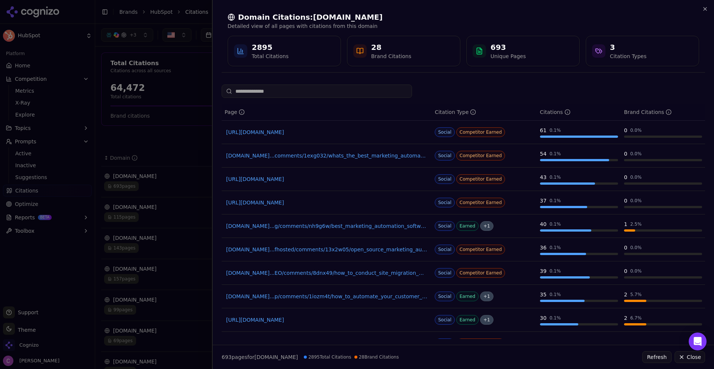
click at [167, 119] on div at bounding box center [357, 184] width 714 height 369
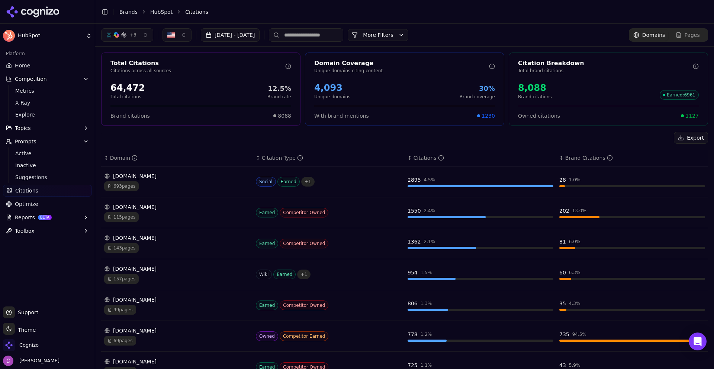
click at [49, 205] on link "Optimize" at bounding box center [47, 204] width 89 height 12
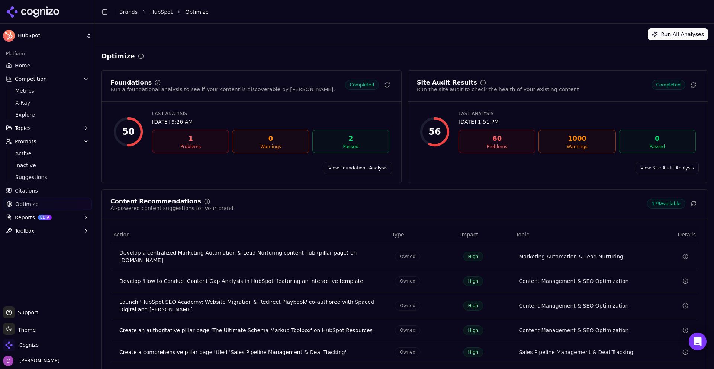
scroll to position [22, 0]
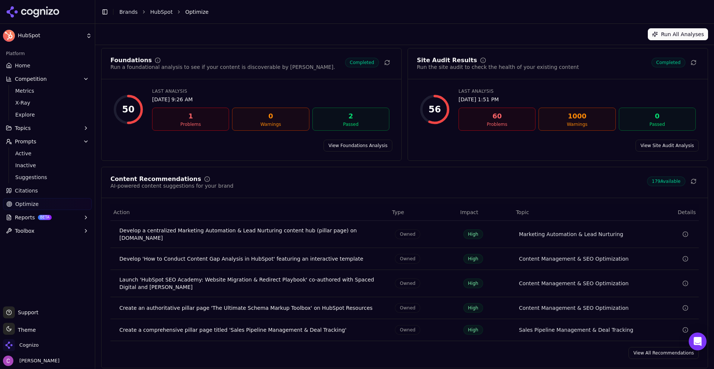
click at [659, 353] on div "Content Recommendations AI-powered content suggestions for your brand 179 Avail…" at bounding box center [404, 267] width 607 height 201
click at [655, 340] on div "Content Recommendations AI-powered content suggestions for your brand 179 Avail…" at bounding box center [404, 267] width 607 height 201
click at [654, 352] on link "View All Recommendations" at bounding box center [664, 353] width 70 height 12
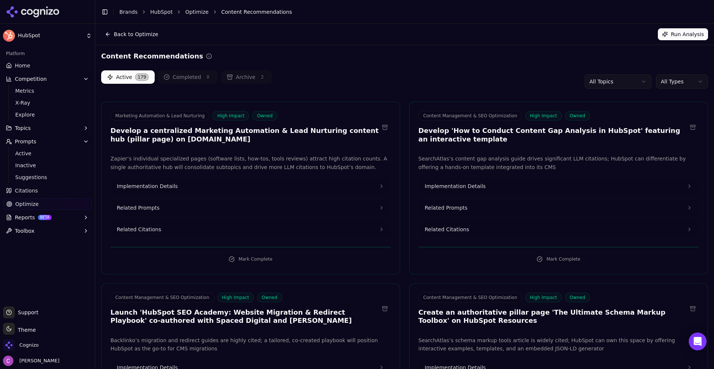
click at [682, 80] on html "HubSpot Platform Home Competition Metrics X-Ray Explore Topics Prompts Active I…" at bounding box center [357, 184] width 714 height 369
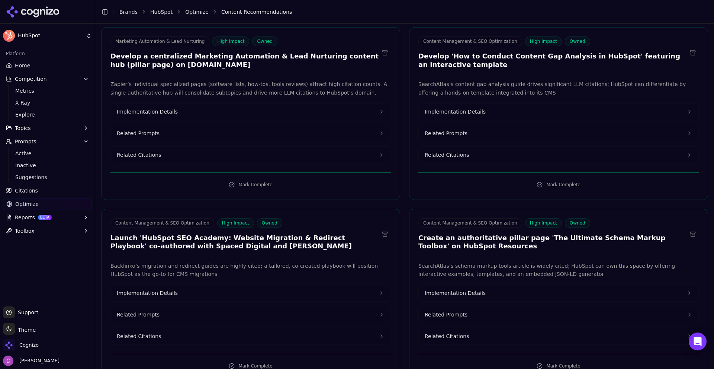
click at [251, 124] on div "Implementation Details Related Prompts Related Citations" at bounding box center [250, 133] width 281 height 60
click at [250, 131] on button "Related Prompts" at bounding box center [251, 133] width 280 height 16
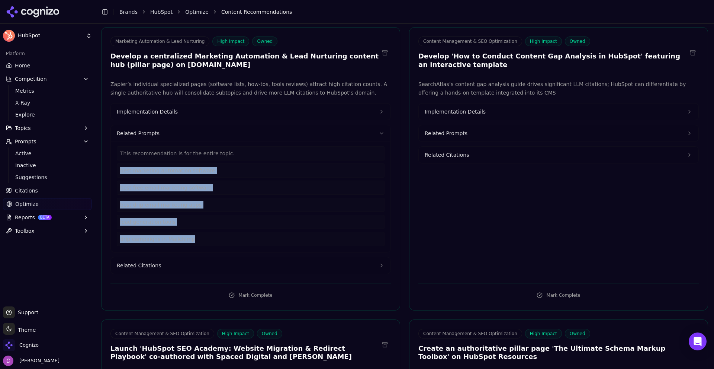
drag, startPoint x: 201, startPoint y: 235, endPoint x: 159, endPoint y: 132, distance: 110.3
click at [115, 165] on div "This recommendation is for the entire topic. best marketing automation software…" at bounding box center [251, 196] width 280 height 110
click at [166, 261] on button "Related Citations" at bounding box center [251, 265] width 280 height 16
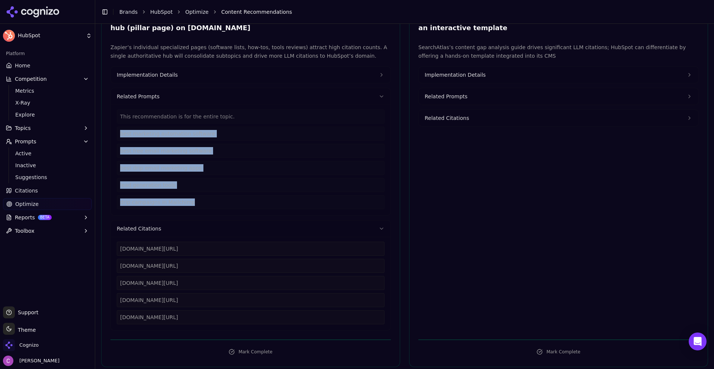
scroll to position [186, 0]
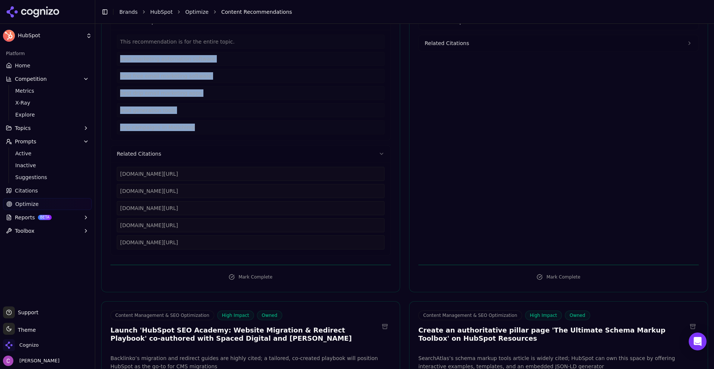
drag, startPoint x: 237, startPoint y: 240, endPoint x: 117, endPoint y: 172, distance: 137.3
click at [117, 172] on div "zapier.com/blog/best-marketing-automation-software zapier.com/blog/free-email-m…" at bounding box center [251, 208] width 268 height 83
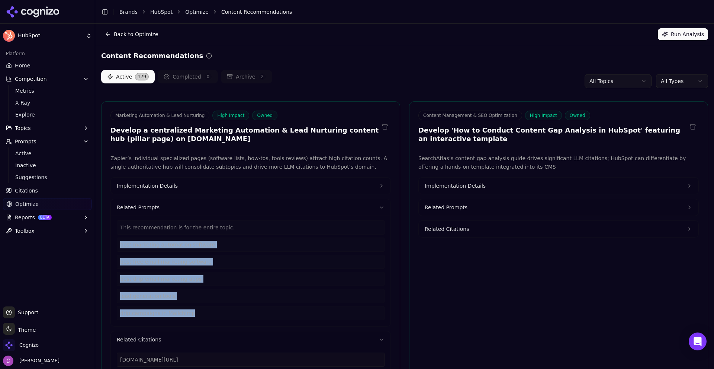
scroll to position [0, 0]
drag, startPoint x: 170, startPoint y: 186, endPoint x: 181, endPoint y: 191, distance: 11.3
click at [171, 186] on span "Implementation Details" at bounding box center [147, 185] width 61 height 7
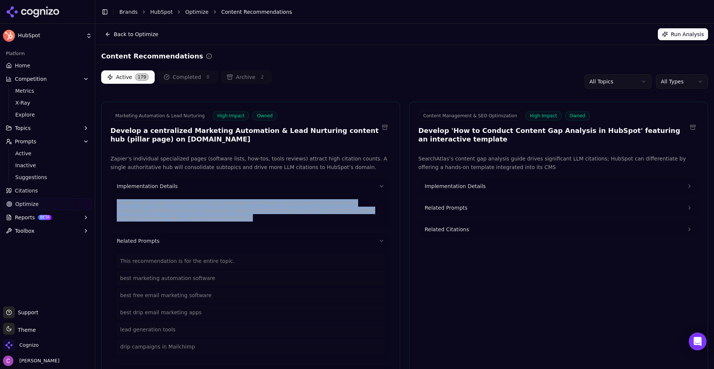
drag, startPoint x: 217, startPoint y: 222, endPoint x: 118, endPoint y: 200, distance: 101.3
click at [110, 198] on div "Implementation Details Create a pillar page linking to dedicated subpages on so…" at bounding box center [250, 202] width 281 height 50
click at [452, 187] on span "Implementation Details" at bounding box center [455, 185] width 61 height 7
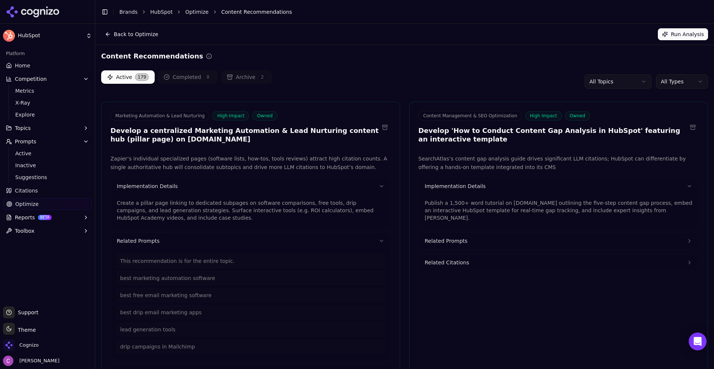
click at [490, 209] on p "Publish a 1,500+ word tutorial on blog.hubspot.com outlining the five-step cont…" at bounding box center [559, 210] width 268 height 22
click at [491, 209] on p "Publish a 1,500+ word tutorial on blog.hubspot.com outlining the five-step cont…" at bounding box center [559, 210] width 268 height 22
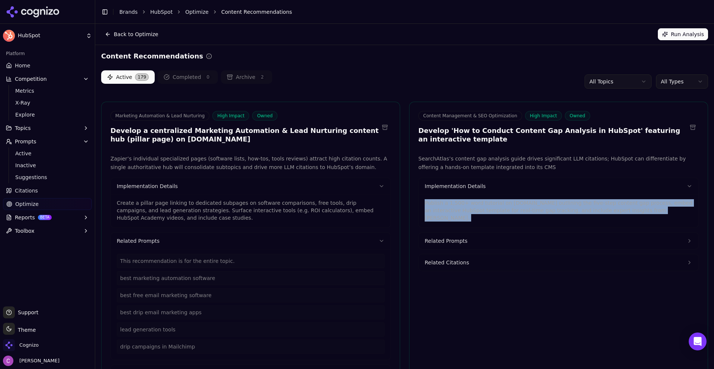
click at [491, 209] on p "Publish a 1,500+ word tutorial on blog.hubspot.com outlining the five-step cont…" at bounding box center [559, 210] width 268 height 22
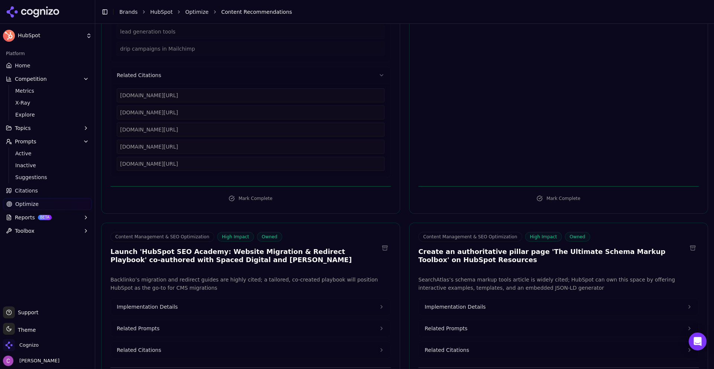
scroll to position [409, 0]
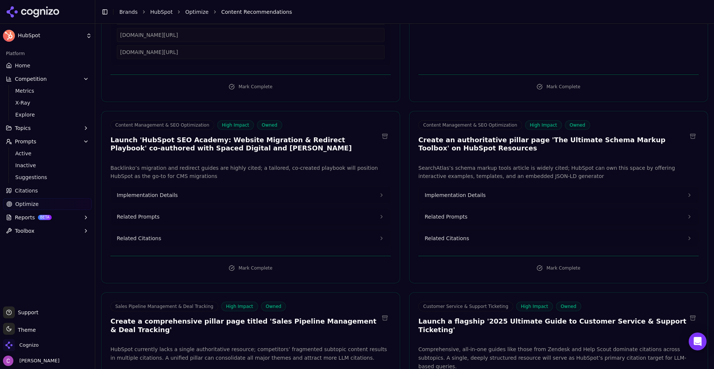
click at [173, 195] on button "Implementation Details" at bounding box center [251, 195] width 280 height 16
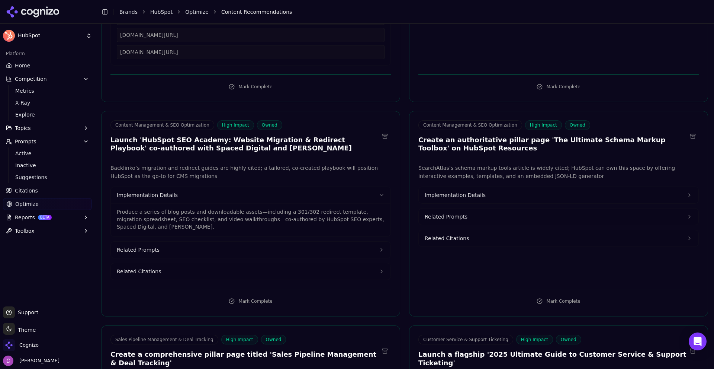
click at [503, 192] on button "Implementation Details" at bounding box center [559, 195] width 280 height 16
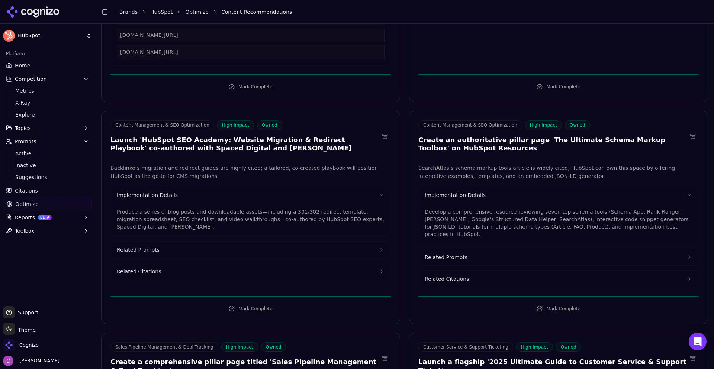
click at [477, 215] on p "Develop a comprehensive resource reviewing seven top schema tools (Schema App, …" at bounding box center [559, 223] width 268 height 30
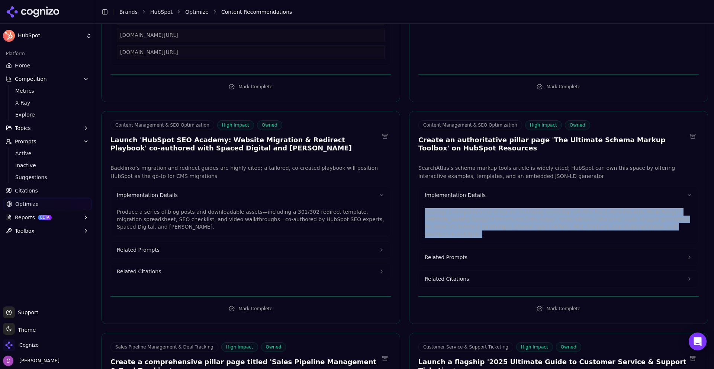
click at [476, 215] on p "Develop a comprehensive resource reviewing seven top schema tools (Schema App, …" at bounding box center [559, 223] width 268 height 30
click at [514, 213] on p "Develop a comprehensive resource reviewing seven top schema tools (Schema App, …" at bounding box center [559, 223] width 268 height 30
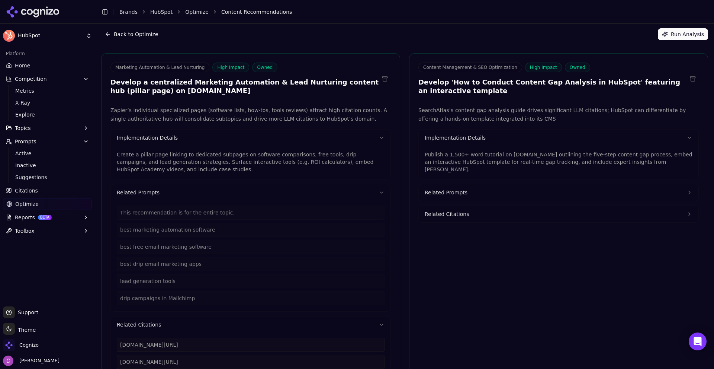
scroll to position [0, 0]
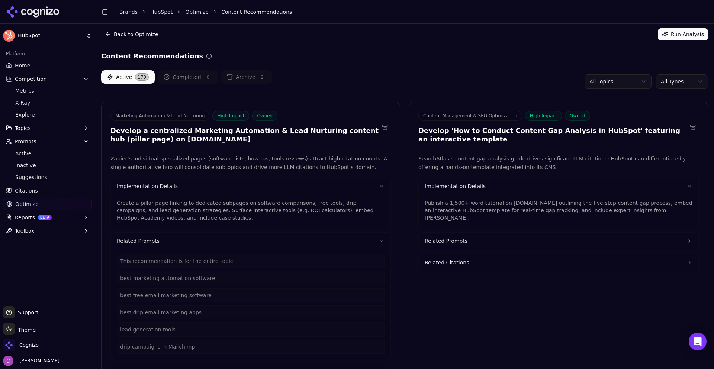
drag, startPoint x: 44, startPoint y: 70, endPoint x: 64, endPoint y: 71, distance: 19.4
click at [44, 69] on link "Home" at bounding box center [47, 66] width 89 height 12
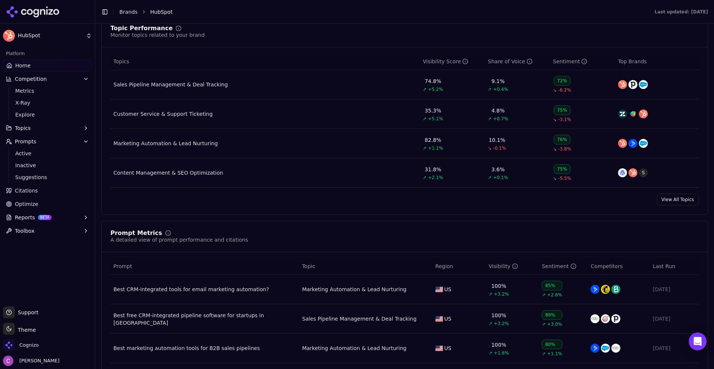
scroll to position [335, 0]
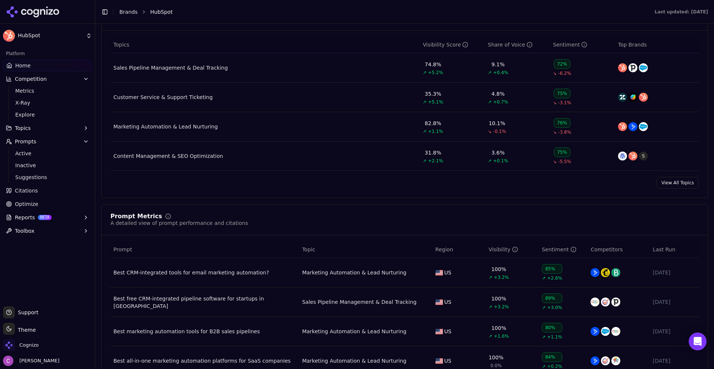
drag, startPoint x: 39, startPoint y: 199, endPoint x: 55, endPoint y: 198, distance: 16.8
click at [39, 198] on link "Optimize" at bounding box center [47, 204] width 89 height 12
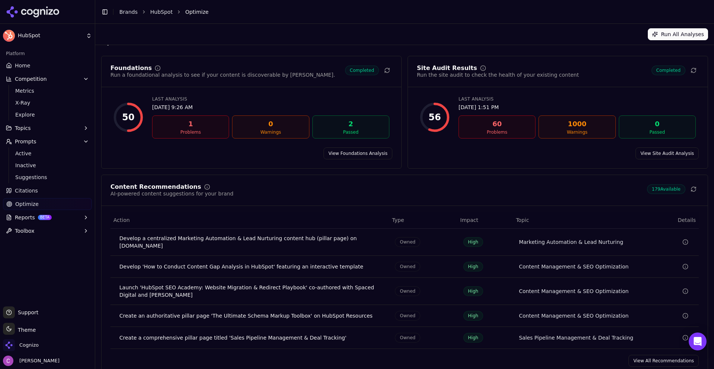
scroll to position [22, 0]
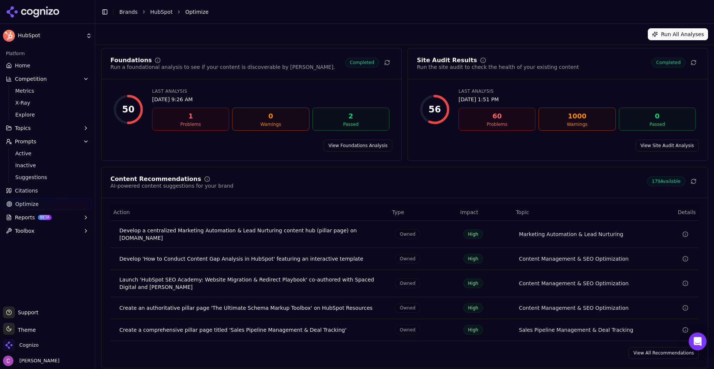
click at [661, 353] on link "View All Recommendations" at bounding box center [664, 353] width 70 height 12
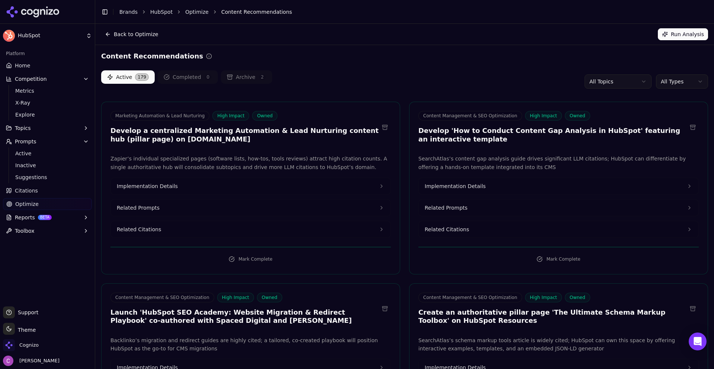
click at [124, 13] on link "Brands" at bounding box center [128, 12] width 18 height 6
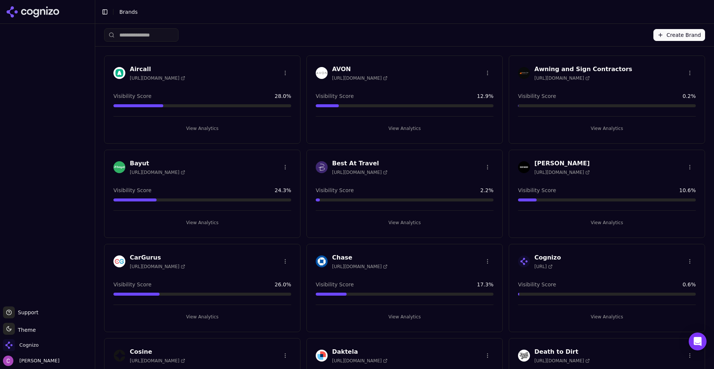
click at [203, 130] on button "View Analytics" at bounding box center [202, 128] width 178 height 12
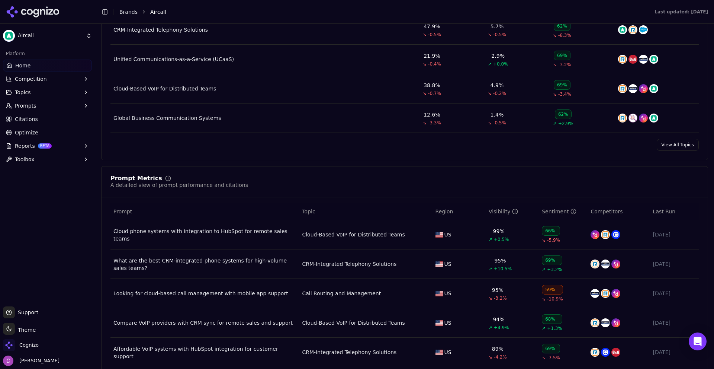
scroll to position [484, 0]
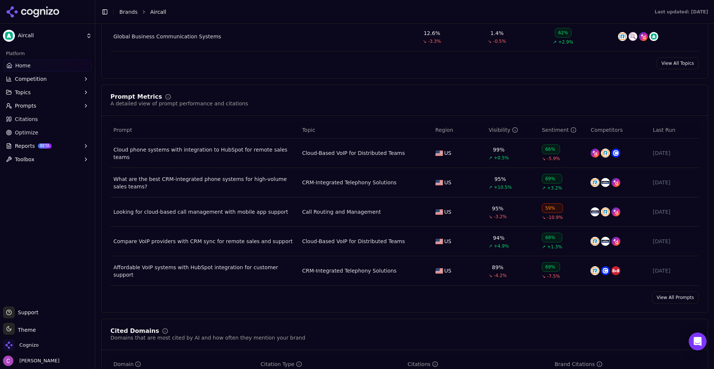
drag, startPoint x: 33, startPoint y: 13, endPoint x: 64, endPoint y: 12, distance: 30.9
click at [32, 13] on icon at bounding box center [33, 11] width 54 height 11
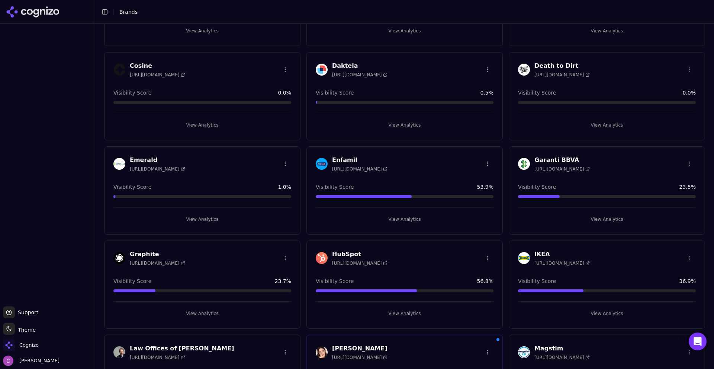
scroll to position [372, 0]
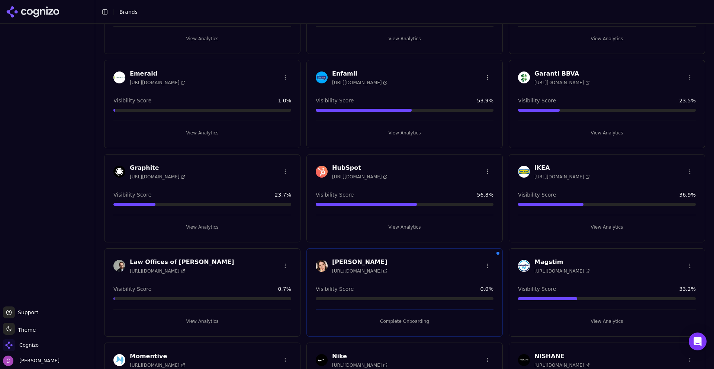
drag, startPoint x: 394, startPoint y: 224, endPoint x: 271, endPoint y: 188, distance: 128.8
click at [394, 224] on button "View Analytics" at bounding box center [405, 227] width 178 height 12
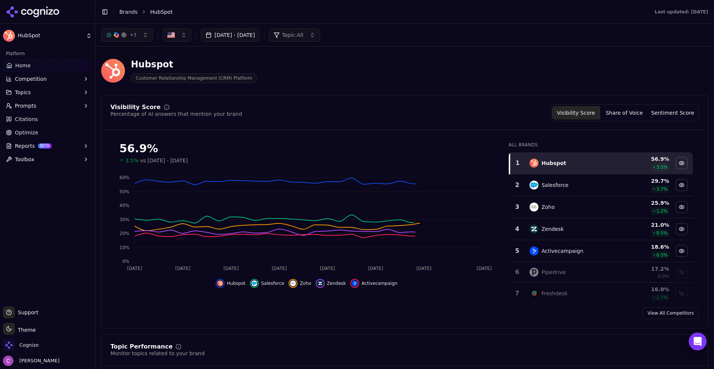
click at [32, 145] on span "Reports" at bounding box center [25, 145] width 20 height 7
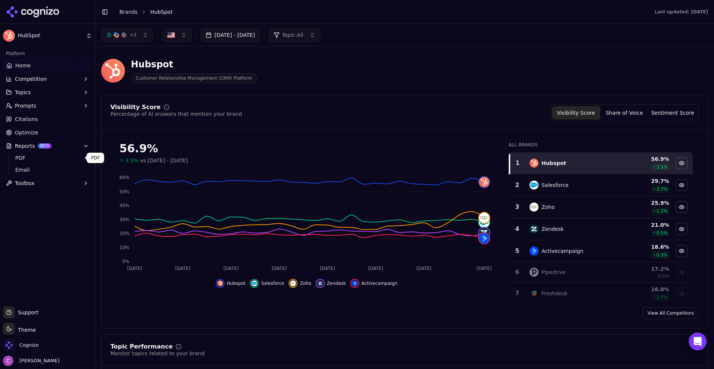
click at [30, 159] on span "PDF" at bounding box center [47, 157] width 65 height 7
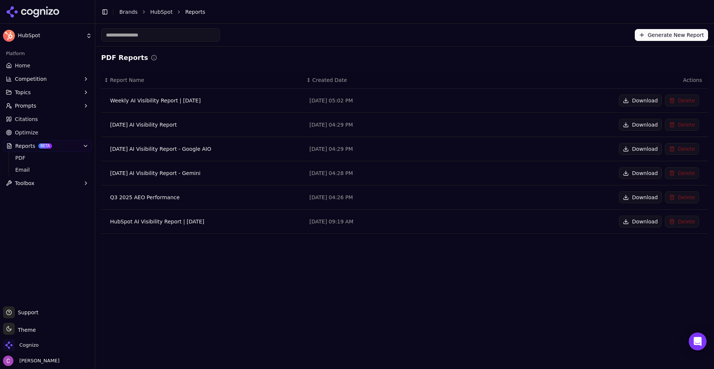
click at [689, 37] on button "Generate New Report" at bounding box center [671, 35] width 73 height 12
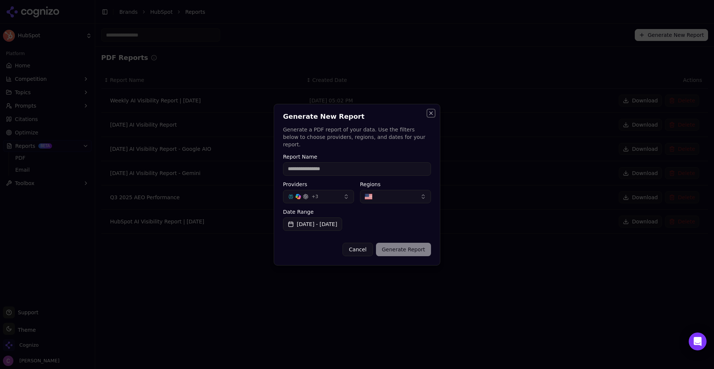
click at [433, 115] on button "Close" at bounding box center [431, 113] width 6 height 6
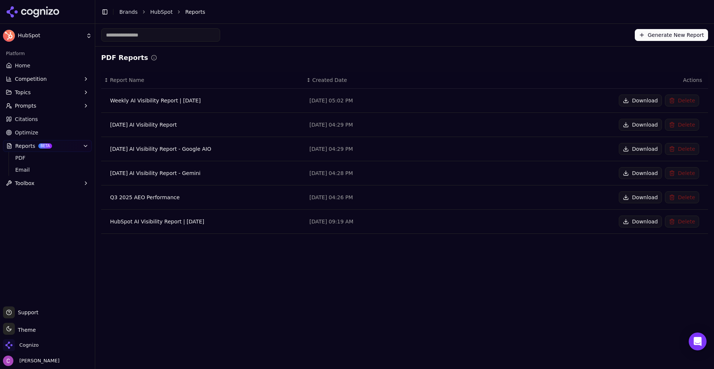
click at [124, 10] on link "Brands" at bounding box center [128, 12] width 18 height 6
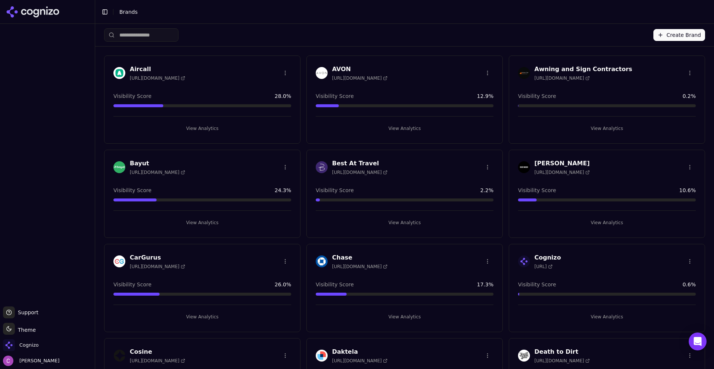
click at [664, 31] on button "Create Brand" at bounding box center [680, 35] width 52 height 12
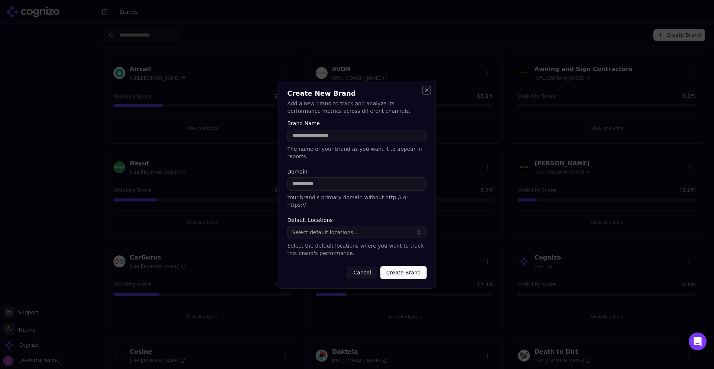
click at [427, 93] on button "Close" at bounding box center [427, 90] width 6 height 6
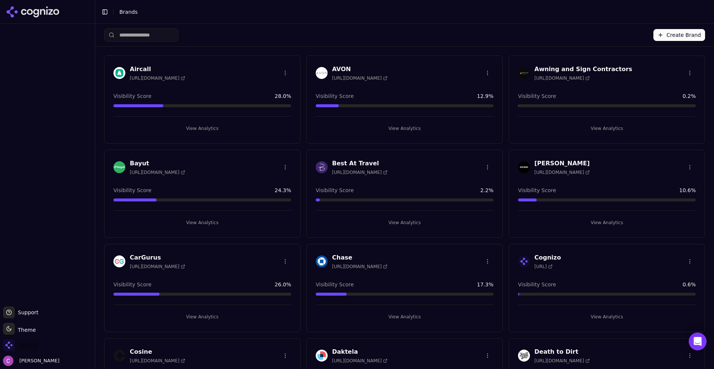
click at [36, 344] on span "Cognizo" at bounding box center [28, 345] width 19 height 7
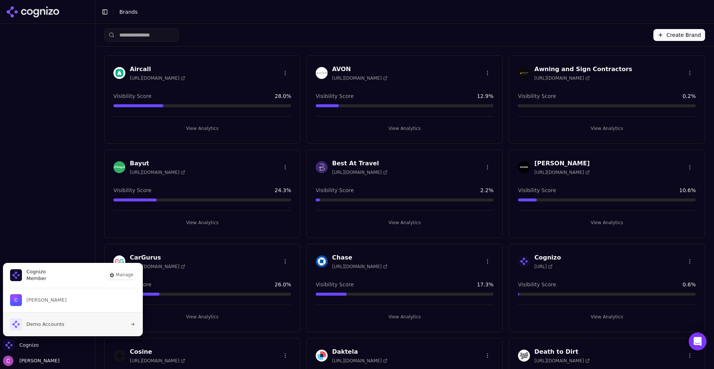
click at [47, 322] on span "Demo Accounts" at bounding box center [45, 324] width 38 height 7
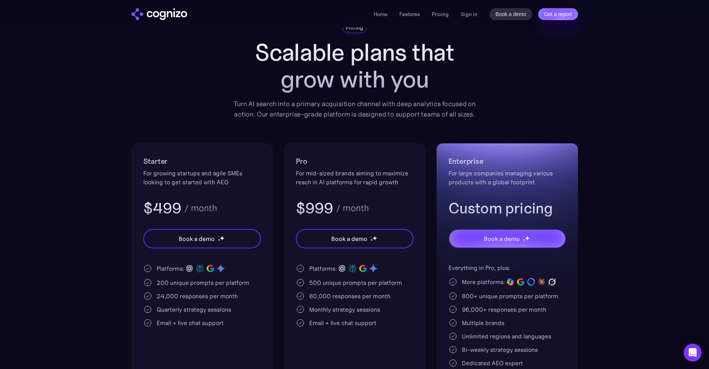
scroll to position [74, 0]
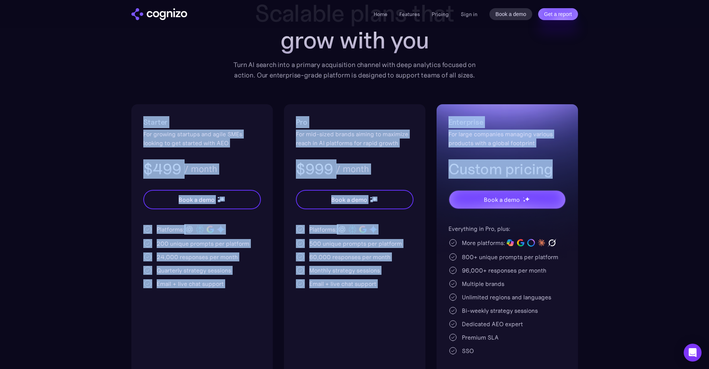
drag, startPoint x: 141, startPoint y: 121, endPoint x: 593, endPoint y: 151, distance: 453.3
click at [566, 151] on div "Starter For growing startups and agile SMEs looking to get started with AEO $49…" at bounding box center [354, 240] width 446 height 273
click at [638, 150] on section "Pricing Scalable plans that grow with you Turn AI search into a primary acquisi…" at bounding box center [354, 180] width 709 height 394
click at [626, 142] on section "Pricing Scalable plans that grow with you Turn AI search into a primary acquisi…" at bounding box center [354, 180] width 709 height 394
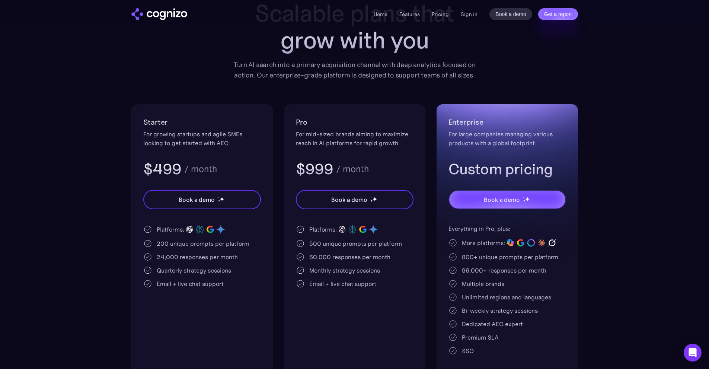
click at [164, 164] on h3 "$499" at bounding box center [162, 168] width 38 height 19
click at [167, 242] on div "200 unique prompts per platform" at bounding box center [203, 243] width 93 height 9
click at [167, 241] on div "200 unique prompts per platform" at bounding box center [203, 243] width 93 height 9
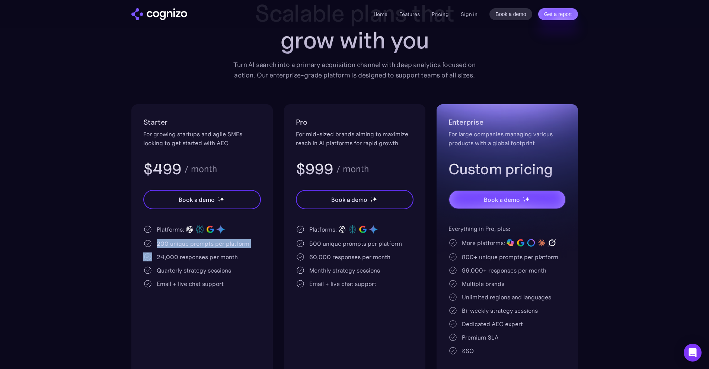
click at [167, 241] on div "200 unique prompts per platform" at bounding box center [203, 243] width 93 height 9
click at [204, 239] on div "200 unique prompts per platform" at bounding box center [203, 243] width 93 height 9
drag, startPoint x: 231, startPoint y: 233, endPoint x: 181, endPoint y: 231, distance: 50.2
click at [181, 231] on div "Platforms:" at bounding box center [202, 229] width 118 height 10
click at [248, 223] on div "Starter For growing startups and agile SMEs looking to get started with AEO $49…" at bounding box center [201, 240] width 141 height 273
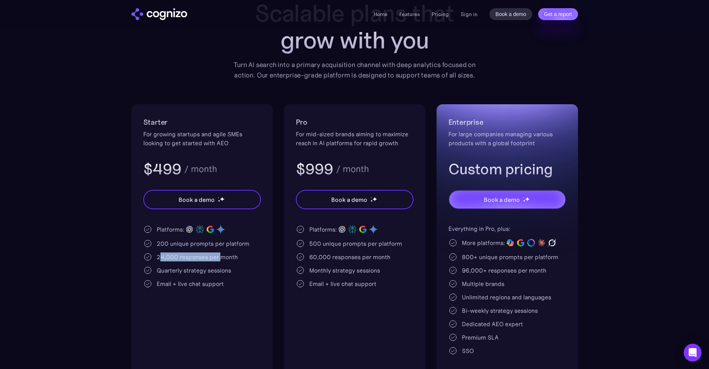
drag, startPoint x: 173, startPoint y: 260, endPoint x: 240, endPoint y: 258, distance: 66.6
click at [223, 257] on div "24,000 responses per month" at bounding box center [197, 256] width 81 height 9
click at [248, 260] on div "24,000 responses per month" at bounding box center [202, 256] width 118 height 9
click at [207, 269] on div "Quarterly strategy sessions" at bounding box center [194, 270] width 74 height 9
click at [206, 269] on div "Quarterly strategy sessions" at bounding box center [194, 270] width 74 height 9
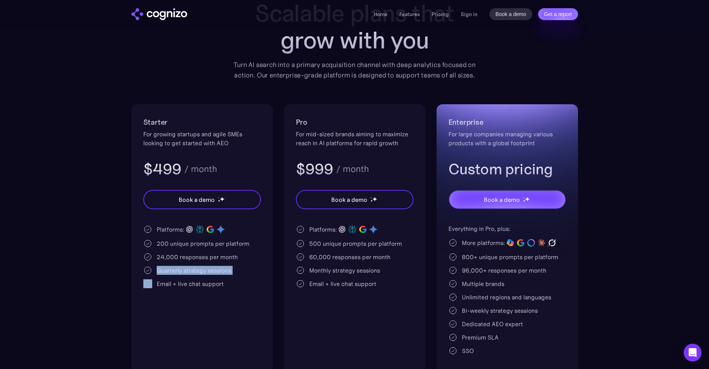
click at [206, 269] on div "Quarterly strategy sessions" at bounding box center [194, 270] width 74 height 9
click at [233, 269] on div "Quarterly strategy sessions" at bounding box center [202, 270] width 118 height 9
click at [232, 269] on div "Quarterly strategy sessions" at bounding box center [202, 270] width 118 height 9
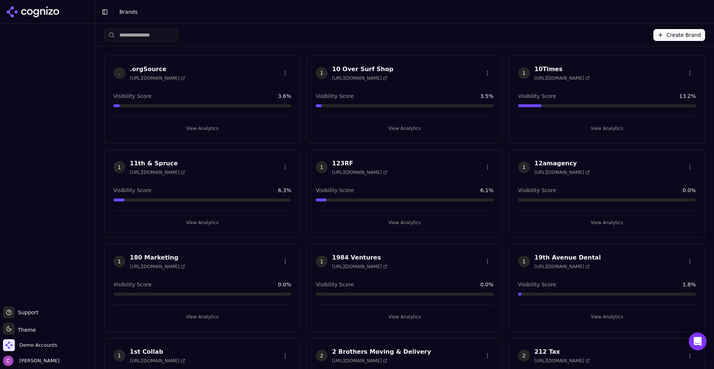
click at [578, 17] on header "Toggle Sidebar Brands" at bounding box center [404, 12] width 619 height 24
click at [162, 32] on input "search" at bounding box center [141, 34] width 74 height 13
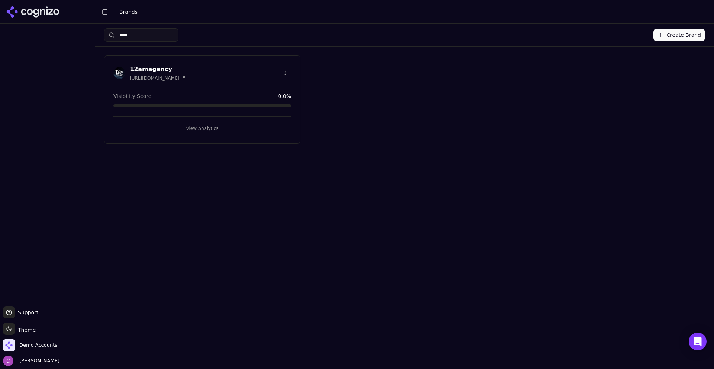
type input "****"
click at [231, 127] on button "View Analytics" at bounding box center [202, 128] width 178 height 12
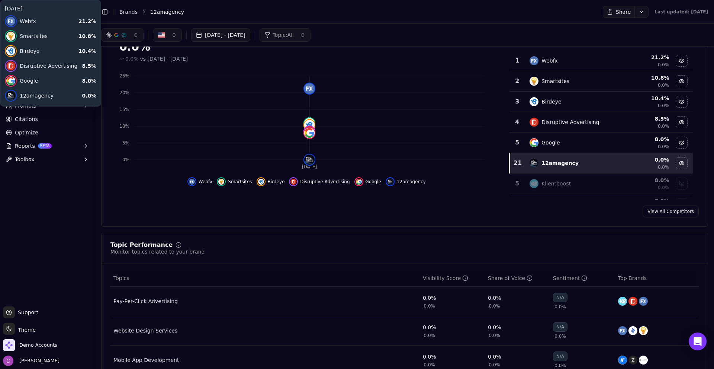
scroll to position [37, 0]
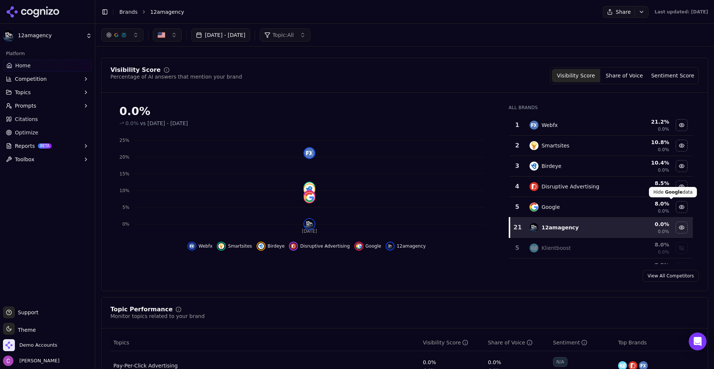
click at [676, 208] on div "Hide google data" at bounding box center [681, 206] width 11 height 11
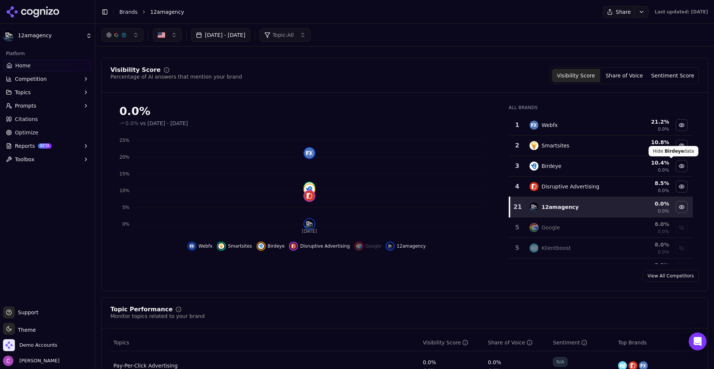
click at [676, 165] on div "Hide birdeye data" at bounding box center [681, 165] width 11 height 11
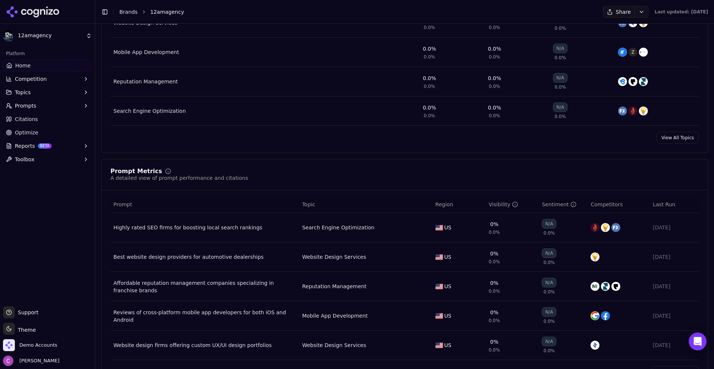
scroll to position [558, 0]
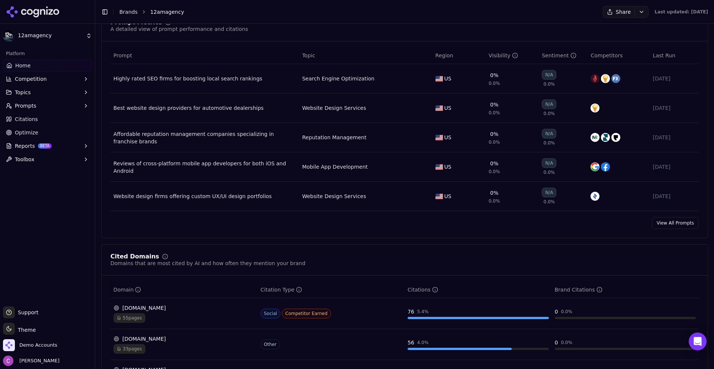
click at [161, 79] on div "Highly rated SEO firms for boosting local search rankings" at bounding box center [204, 78] width 183 height 7
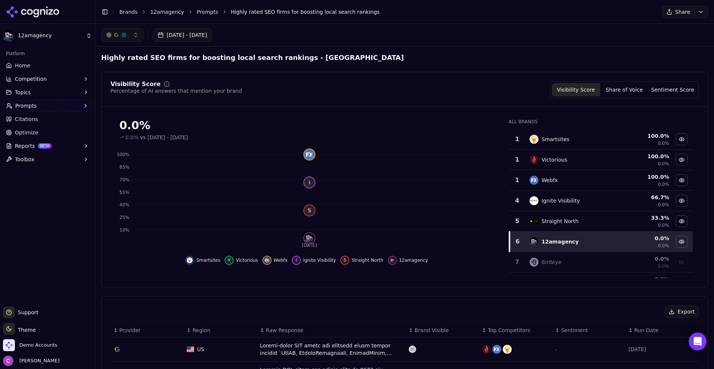
click at [304, 83] on div "Visibility Score Percentage of AI answers that mention your brand Visibility Sc…" at bounding box center [404, 89] width 589 height 17
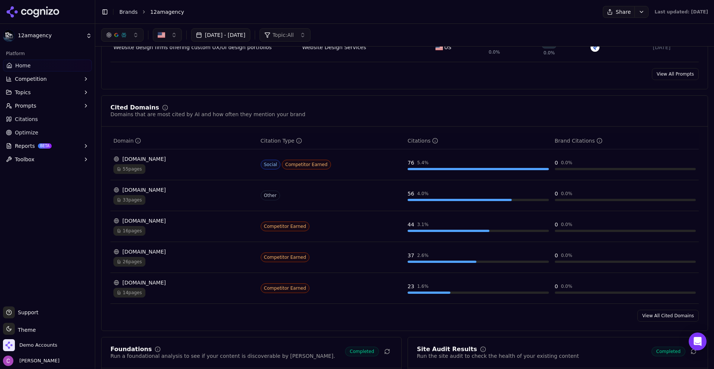
scroll to position [521, 0]
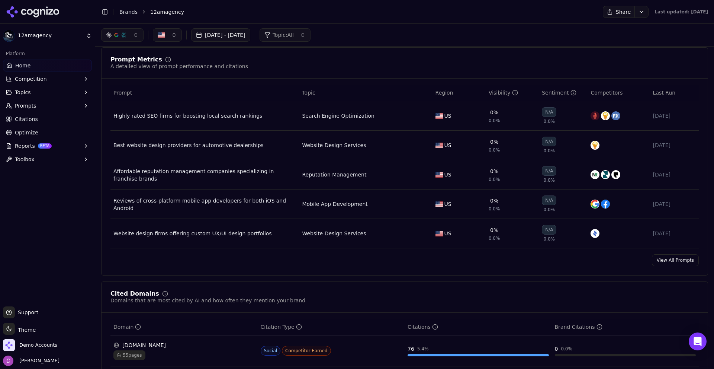
click at [663, 260] on link "View All Prompts" at bounding box center [675, 260] width 47 height 12
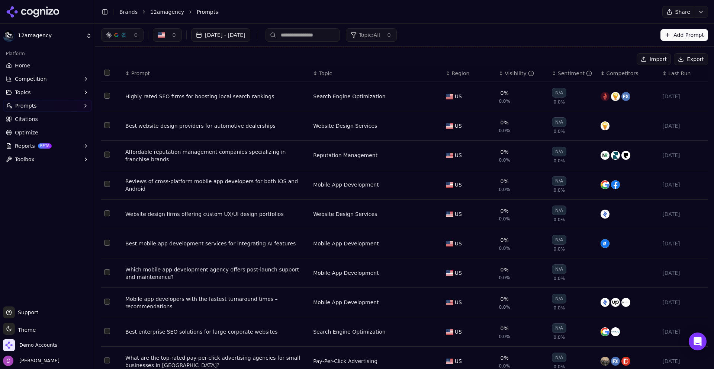
scroll to position [74, 0]
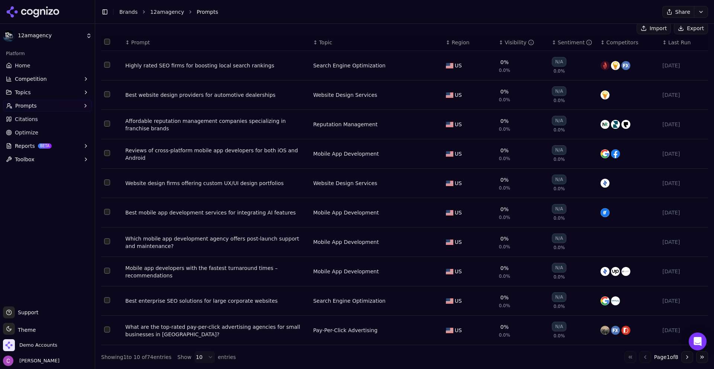
click at [195, 352] on html "12amagency Platform Home Competition Topics Prompts Citations Optimize Reports …" at bounding box center [357, 184] width 714 height 369
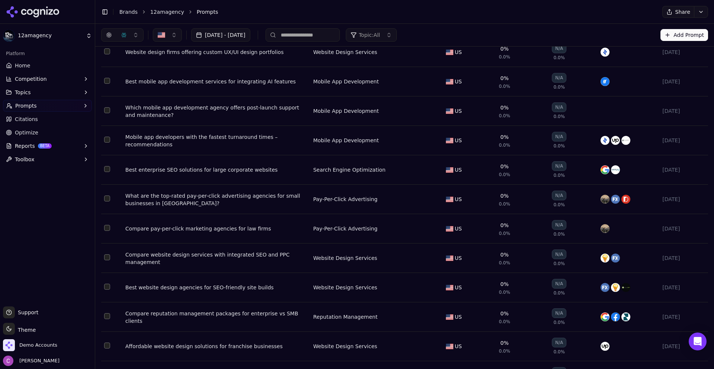
scroll to position [0, 0]
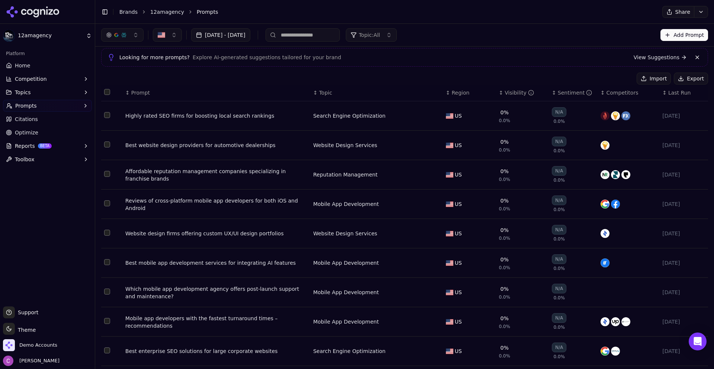
scroll to position [37, 0]
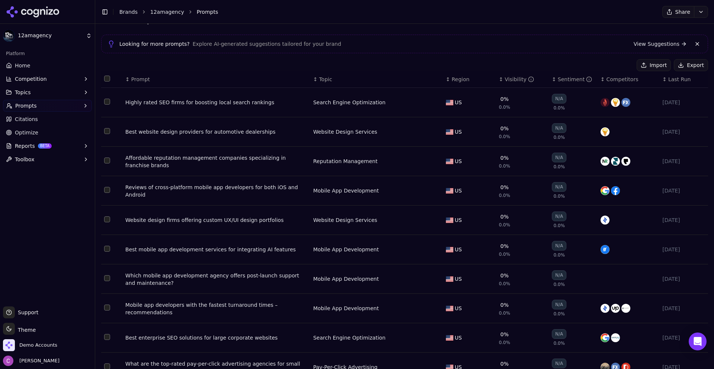
click at [31, 62] on link "Home" at bounding box center [47, 66] width 89 height 12
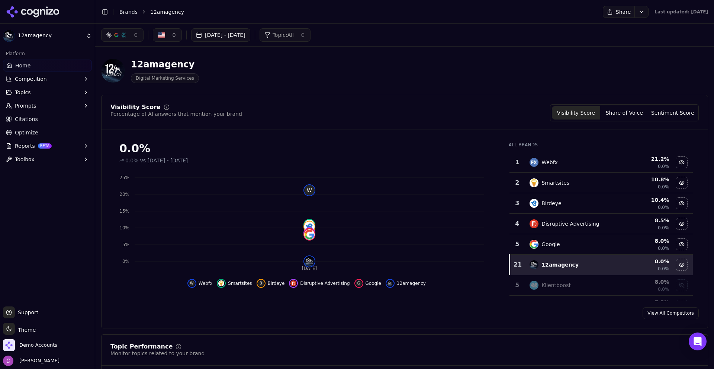
click at [270, 101] on div "Visibility Score Percentage of AI answers that mention your brand Visibility Sc…" at bounding box center [404, 211] width 607 height 233
click at [133, 14] on link "Brands" at bounding box center [128, 12] width 18 height 6
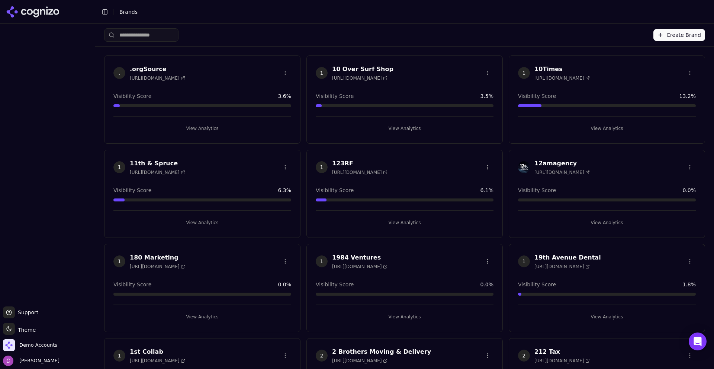
click at [129, 8] on html "Support Support Toggle theme Theme Demo Accounts Chris Abouraad Toggle Sidebar …" at bounding box center [357, 184] width 714 height 369
click at [689, 33] on html "Support Support Toggle theme Theme Demo Accounts Chris Abouraad Toggle Sidebar …" at bounding box center [357, 184] width 714 height 369
click at [672, 36] on button "Create Brand" at bounding box center [680, 35] width 52 height 12
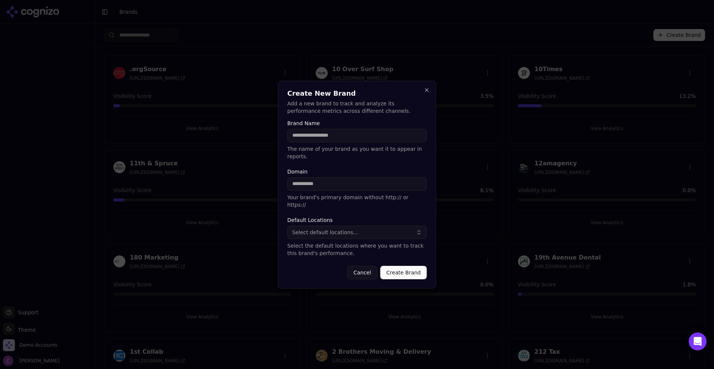
scroll to position [37, 0]
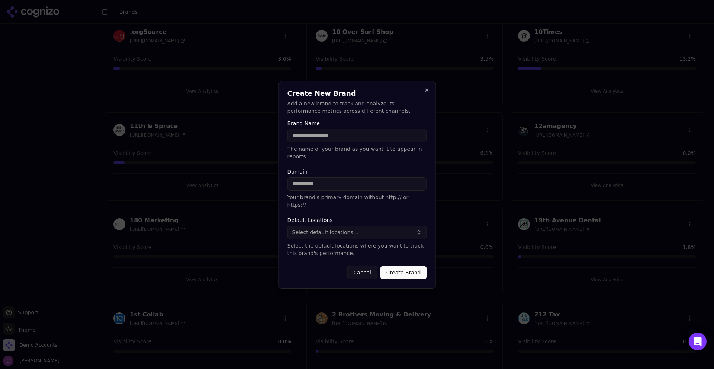
click at [346, 141] on input "Brand Name" at bounding box center [358, 135] width 140 height 13
click at [306, 184] on input "Domain" at bounding box center [358, 183] width 140 height 13
click at [318, 142] on input "Brand Name" at bounding box center [358, 135] width 140 height 13
type input "********"
click at [333, 188] on input "Domain" at bounding box center [358, 183] width 140 height 13
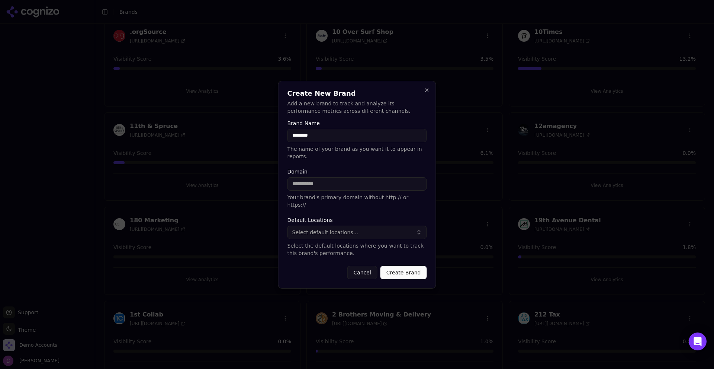
type input "**********"
click at [339, 228] on span "Select default locations..." at bounding box center [325, 231] width 66 height 7
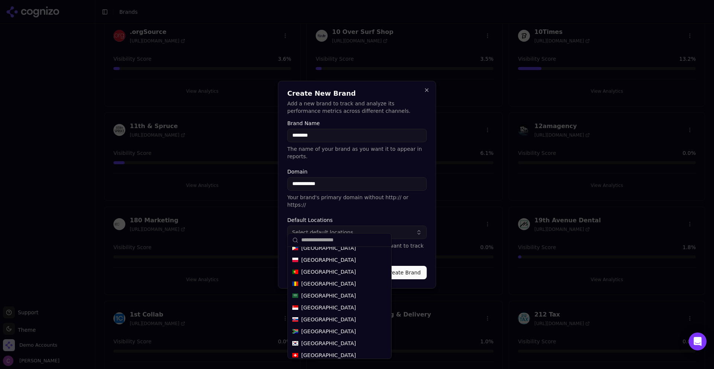
scroll to position [391, 0]
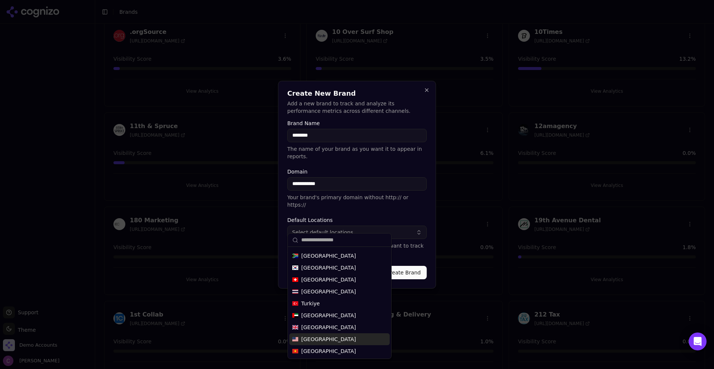
click at [335, 336] on div "[GEOGRAPHIC_DATA]" at bounding box center [339, 339] width 100 height 12
click at [404, 266] on button "Create Brand" at bounding box center [404, 272] width 47 height 13
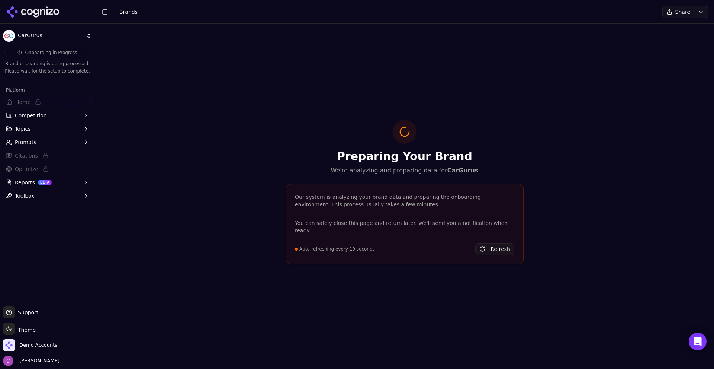
click at [361, 264] on div "Preparing Your Brand We're analyzing and preparing data for CarGurus Our system…" at bounding box center [405, 196] width 250 height 153
click at [267, 185] on div "Preparing Your Brand We're analyzing and preparing data for CarGurus Our system…" at bounding box center [404, 196] width 619 height 345
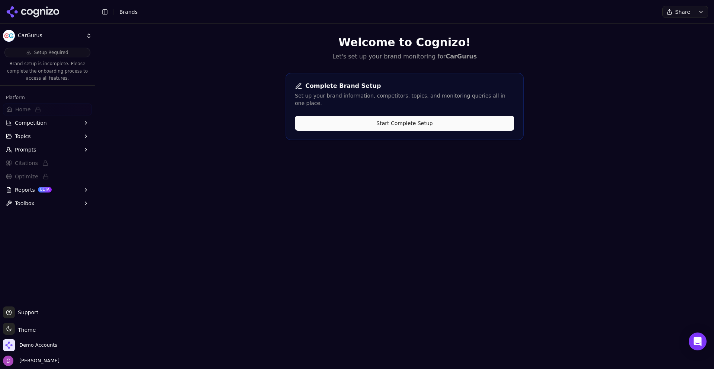
click at [344, 116] on button "Start Complete Setup" at bounding box center [404, 123] width 219 height 15
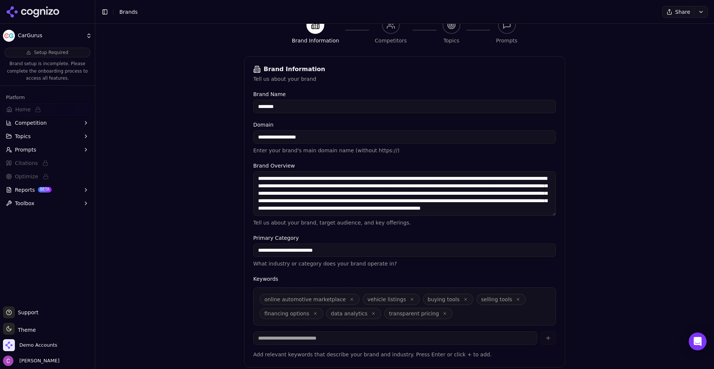
scroll to position [112, 0]
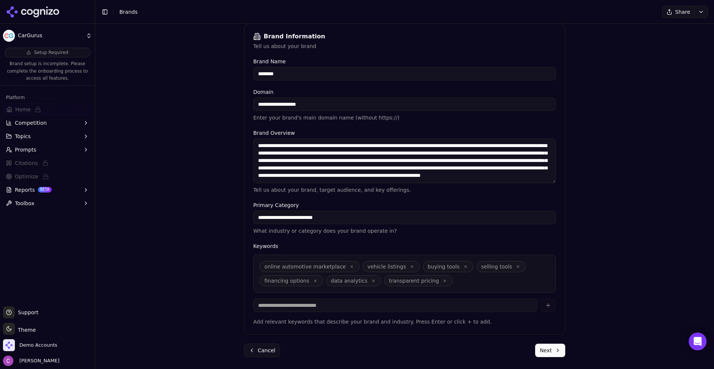
click at [552, 356] on button "Next" at bounding box center [550, 349] width 30 height 13
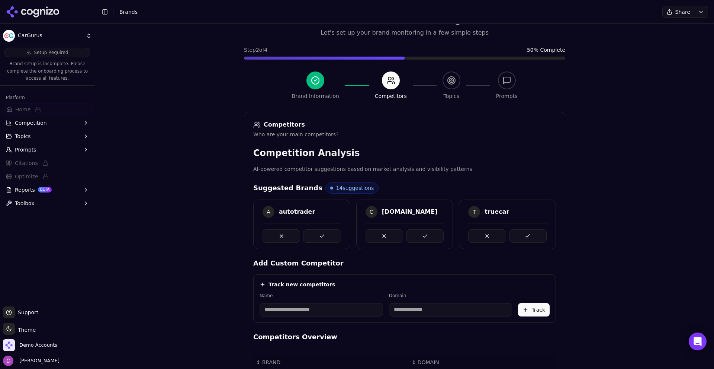
scroll to position [110, 0]
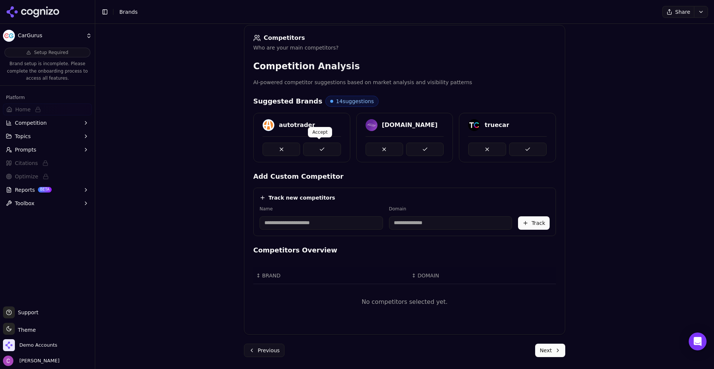
click at [320, 148] on button at bounding box center [322, 148] width 38 height 13
click at [421, 147] on button at bounding box center [425, 148] width 38 height 13
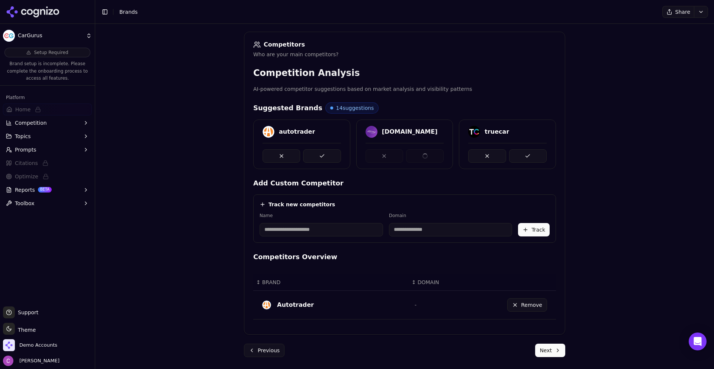
click at [525, 150] on button at bounding box center [528, 155] width 38 height 13
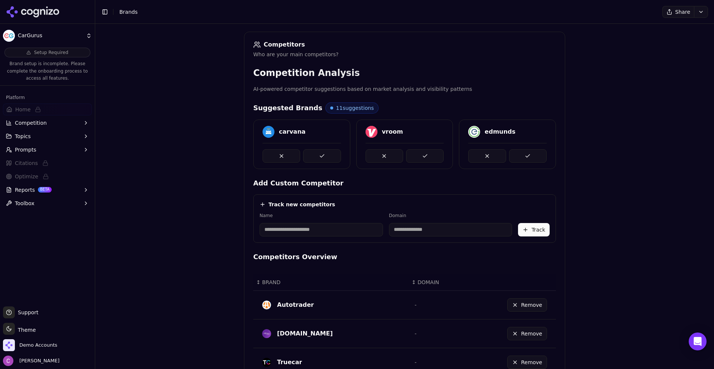
scroll to position [161, 0]
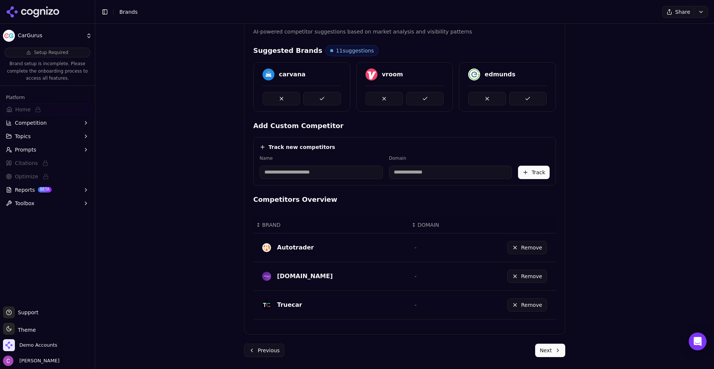
click at [550, 342] on form "Competitors Who are your main competitors? Competition Analysis AI-powered comp…" at bounding box center [404, 165] width 321 height 382
click at [550, 345] on button "Next" at bounding box center [550, 349] width 30 height 13
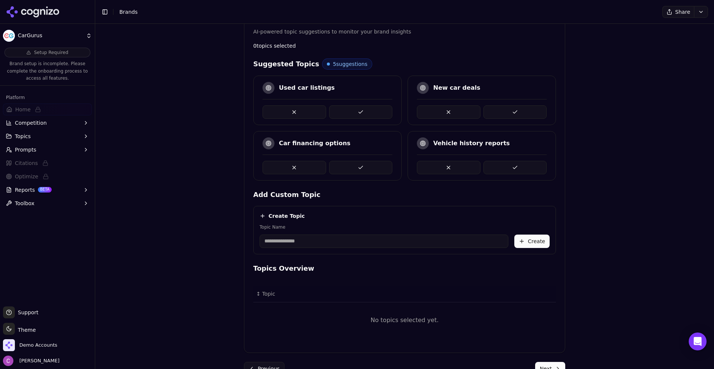
click at [343, 239] on input "Topic Name" at bounding box center [384, 240] width 249 height 13
click at [436, 186] on div "Suggested Topics 5 suggestions Used car listings New car deals Car financing op…" at bounding box center [404, 200] width 303 height 285
drag, startPoint x: 352, startPoint y: 169, endPoint x: 355, endPoint y: 145, distance: 24.1
click at [352, 167] on button at bounding box center [361, 167] width 64 height 13
click at [355, 111] on button at bounding box center [361, 111] width 64 height 13
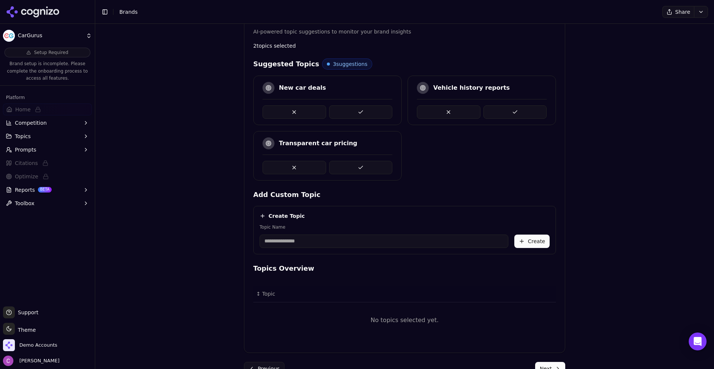
click at [506, 110] on button at bounding box center [516, 111] width 64 height 13
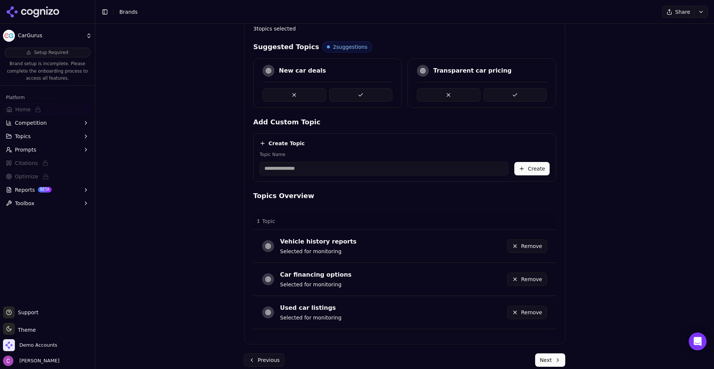
scroll to position [188, 0]
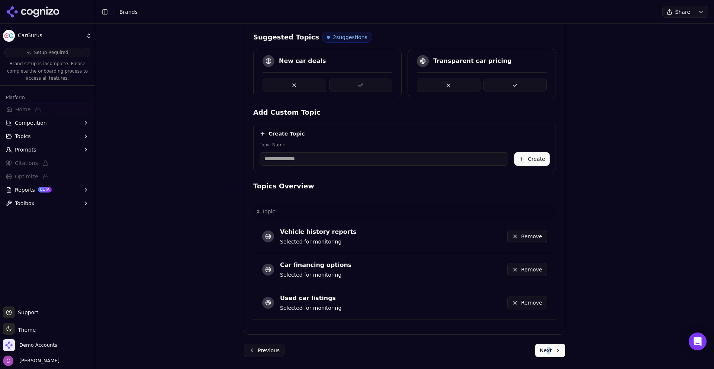
click at [546, 341] on form "Topics What topics are important to your brand? Topic Analysis AI-powered topic…" at bounding box center [404, 152] width 321 height 409
click at [546, 349] on button "Next" at bounding box center [550, 349] width 30 height 13
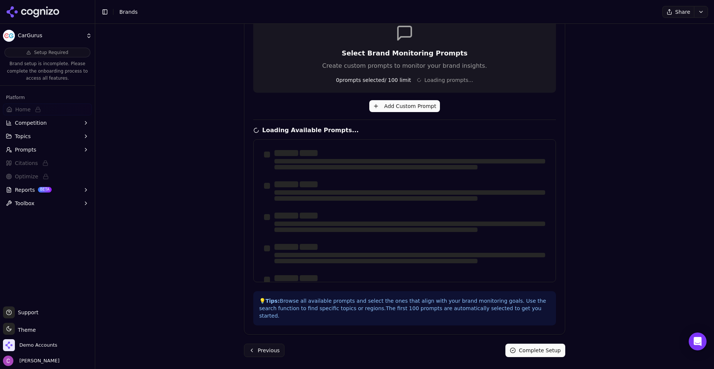
scroll to position [148, 0]
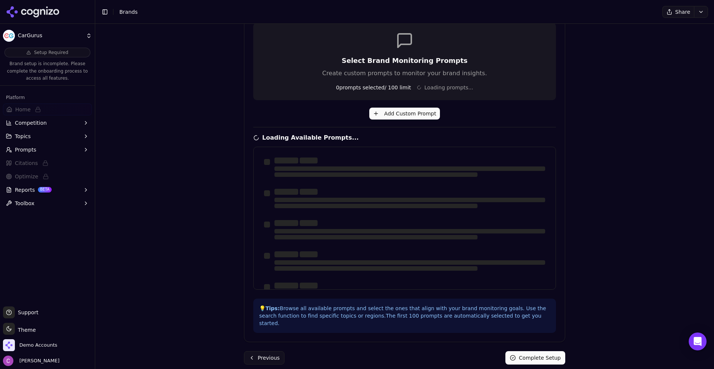
click at [575, 123] on div "Brand Onboarding Let's set up your brand monitoring in a few simple steps Step …" at bounding box center [404, 60] width 619 height 369
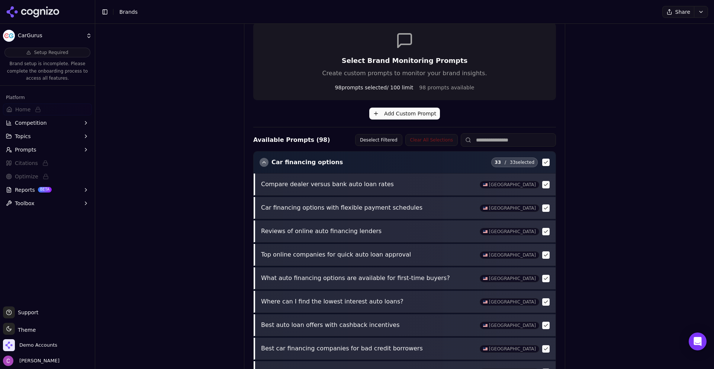
click at [400, 116] on button "Add Custom Prompt" at bounding box center [404, 114] width 71 height 12
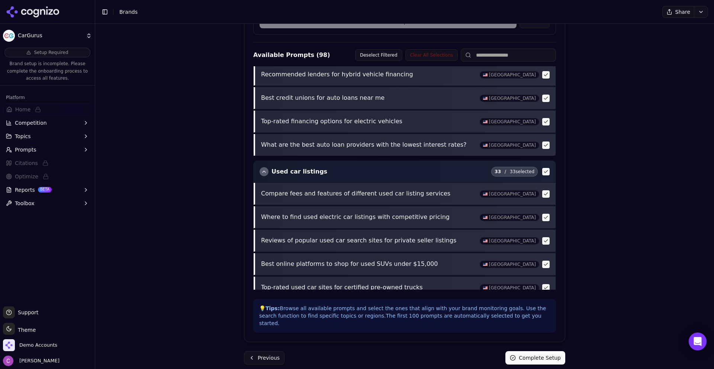
scroll to position [736, 0]
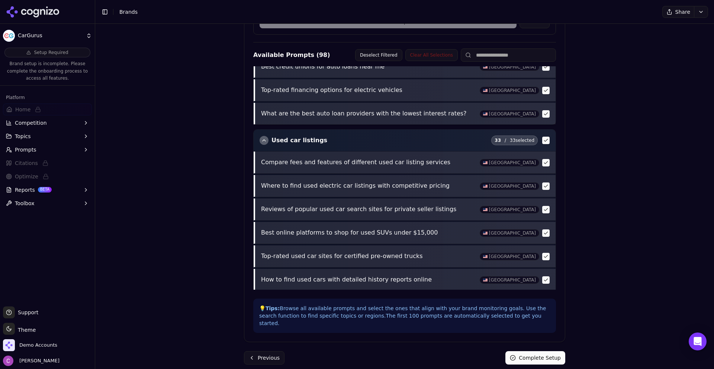
click at [265, 144] on button "Used car listings" at bounding box center [294, 140] width 68 height 9
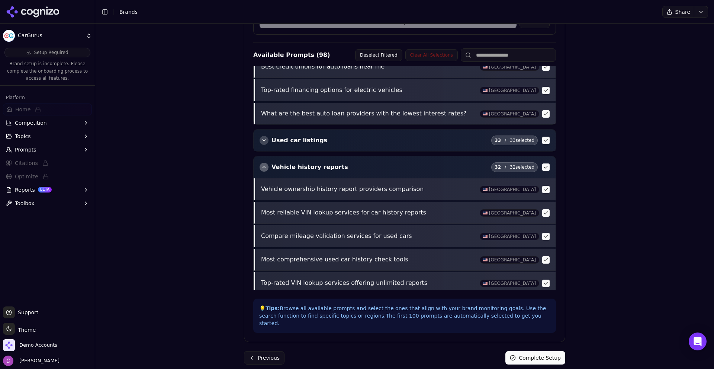
click at [267, 169] on button "Vehicle history reports" at bounding box center [304, 167] width 89 height 9
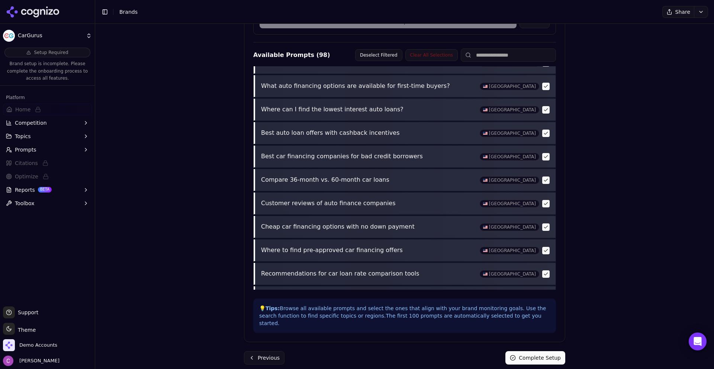
scroll to position [0, 0]
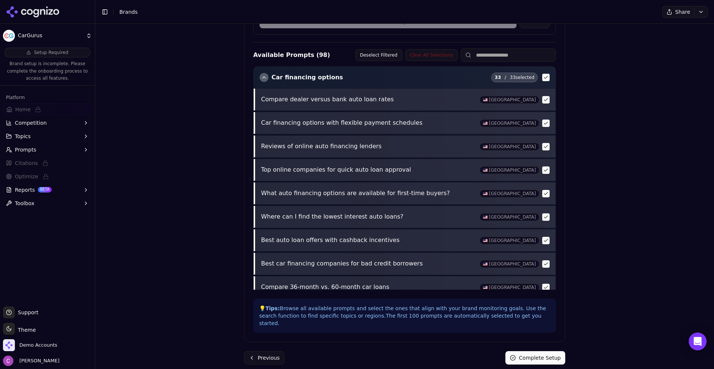
click at [265, 78] on div "button" at bounding box center [264, 77] width 9 height 9
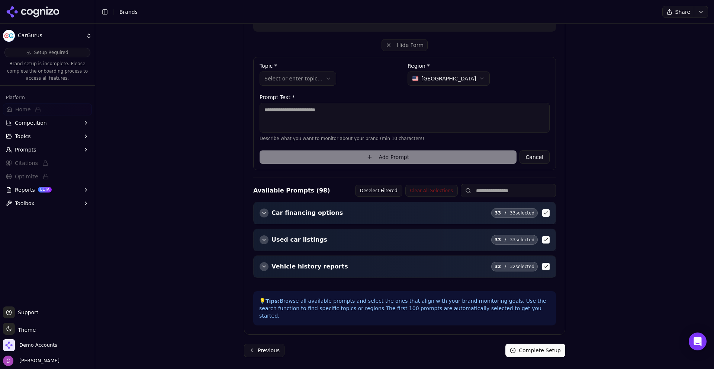
scroll to position [209, 0]
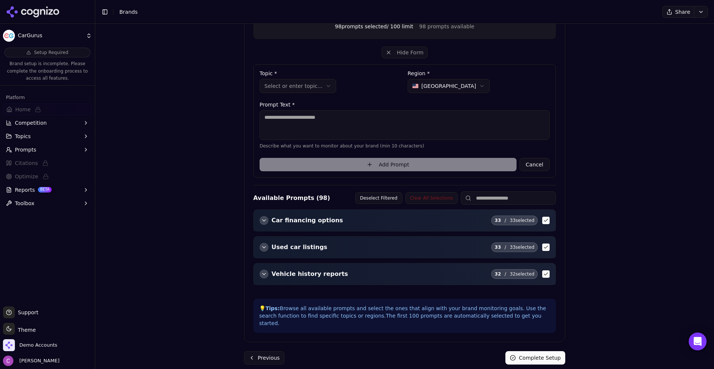
click at [404, 124] on textarea at bounding box center [405, 125] width 290 height 30
click at [42, 344] on span "Demo Accounts" at bounding box center [38, 345] width 38 height 7
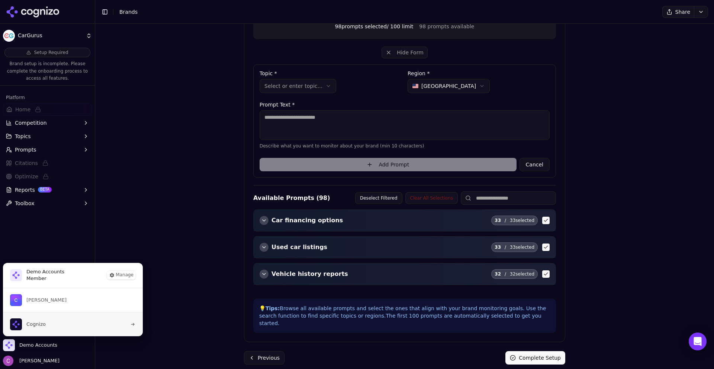
click at [56, 322] on button "Cognizo" at bounding box center [73, 324] width 141 height 24
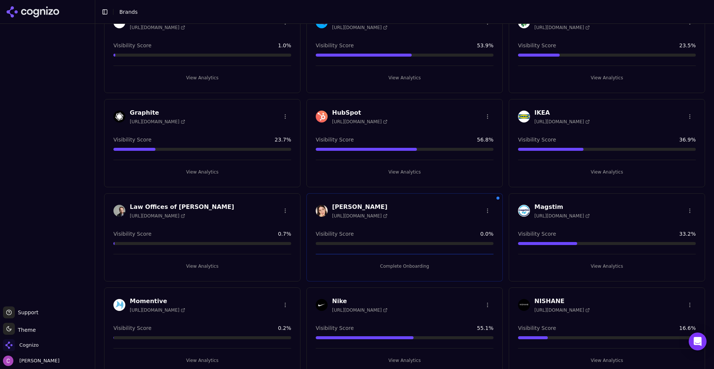
scroll to position [484, 0]
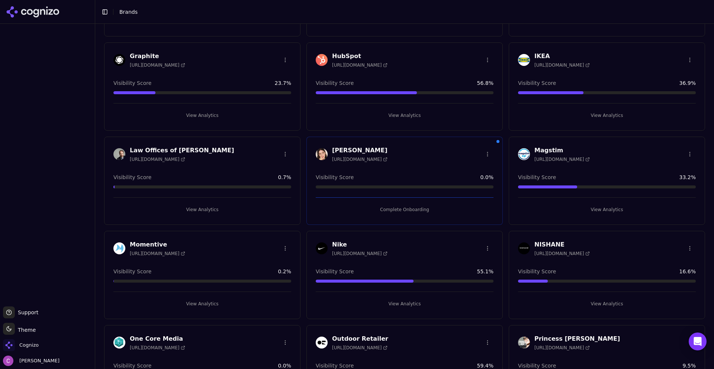
click at [395, 110] on button "View Analytics" at bounding box center [405, 115] width 178 height 12
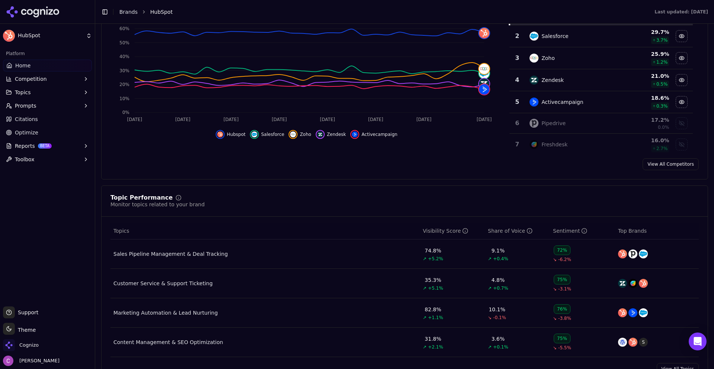
scroll to position [409, 0]
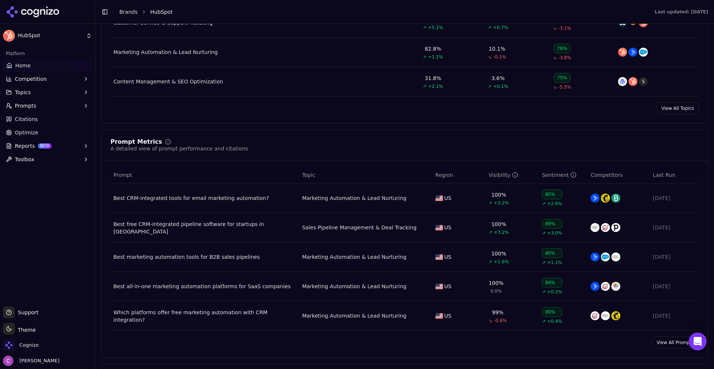
click at [124, 177] on span "Prompt" at bounding box center [122, 174] width 19 height 7
click at [674, 344] on link "View All Prompts" at bounding box center [675, 342] width 47 height 12
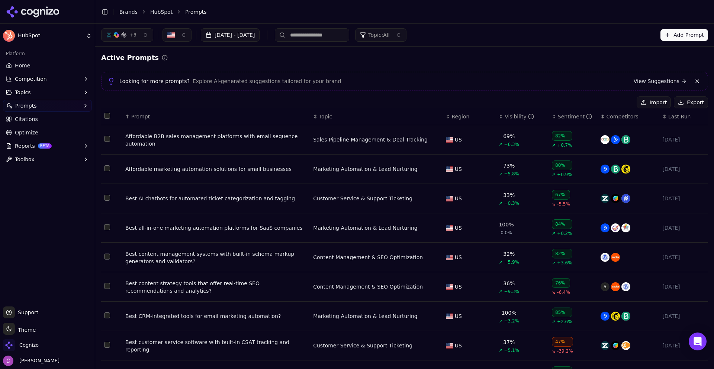
click at [138, 119] on span "Prompt" at bounding box center [140, 116] width 19 height 7
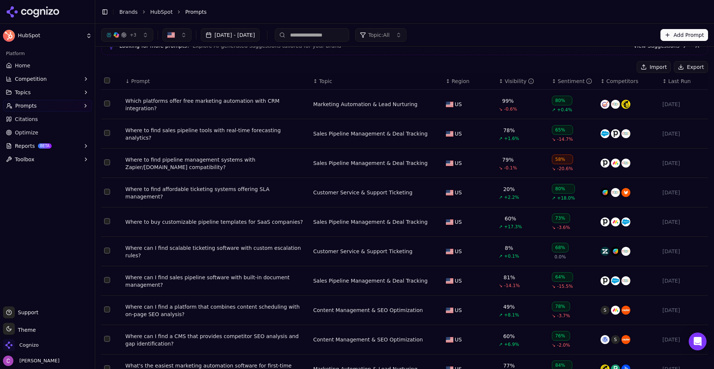
scroll to position [74, 0]
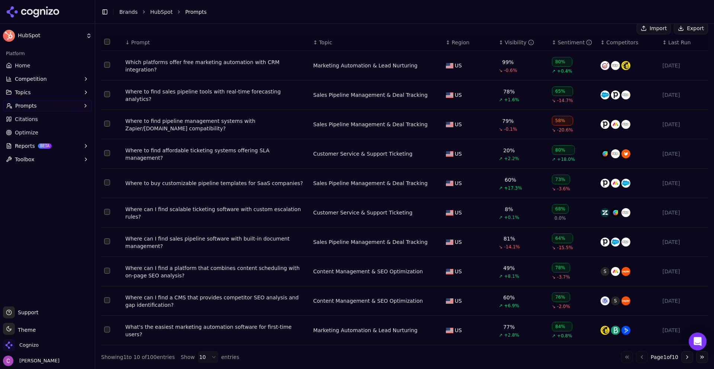
click at [201, 182] on div "Where to buy customizable pipeline templates for SaaS companies?" at bounding box center [216, 182] width 182 height 7
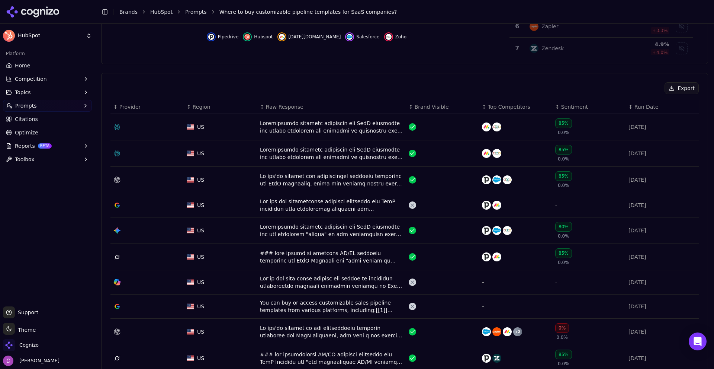
scroll to position [260, 0]
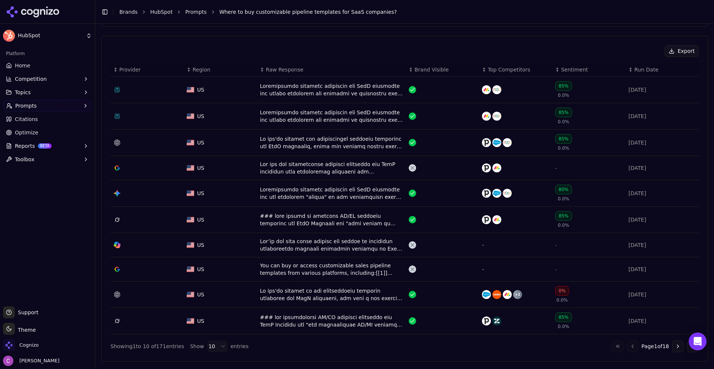
click at [674, 345] on button "Go to next page" at bounding box center [678, 346] width 12 height 12
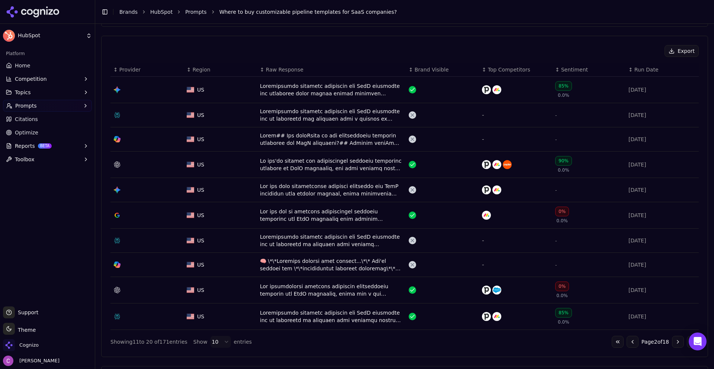
click at [631, 345] on button "Go to previous page" at bounding box center [633, 342] width 12 height 12
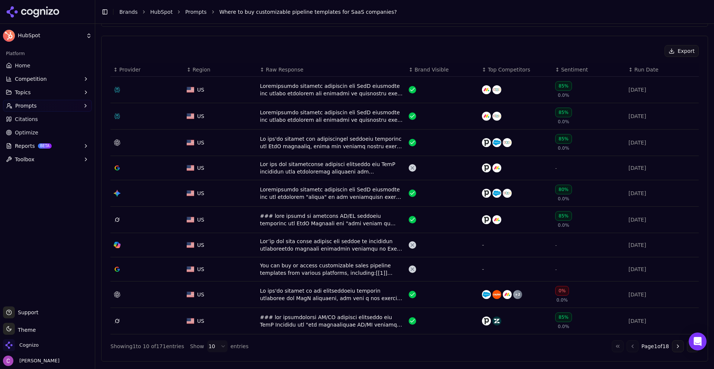
click at [47, 126] on ul "Home Competition Topics Prompts Citations Optimize Reports BETA Toolbox" at bounding box center [47, 113] width 89 height 106
click at [35, 134] on span "Optimize" at bounding box center [26, 132] width 23 height 7
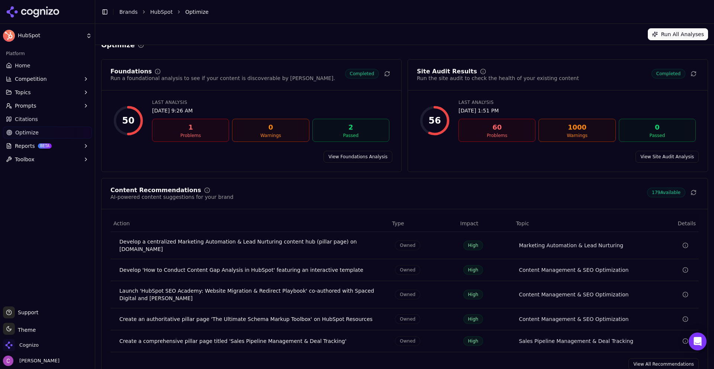
scroll to position [22, 0]
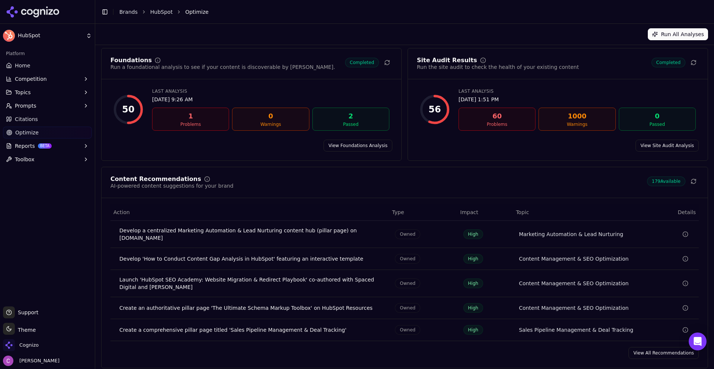
click at [29, 117] on span "Citations" at bounding box center [26, 118] width 23 height 7
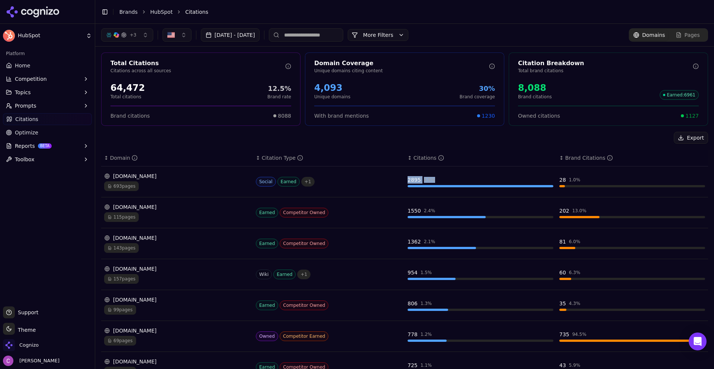
drag, startPoint x: 405, startPoint y: 179, endPoint x: 440, endPoint y: 183, distance: 34.4
click at [440, 183] on div "2895 4.5 %" at bounding box center [481, 179] width 146 height 7
click at [506, 141] on div "Export" at bounding box center [404, 138] width 607 height 12
drag, startPoint x: 398, startPoint y: 180, endPoint x: 439, endPoint y: 186, distance: 40.6
click at [439, 186] on tr "[DOMAIN_NAME] 693 pages Social Earned + 1 2895 4.5 % 28 1.0 %" at bounding box center [404, 181] width 607 height 31
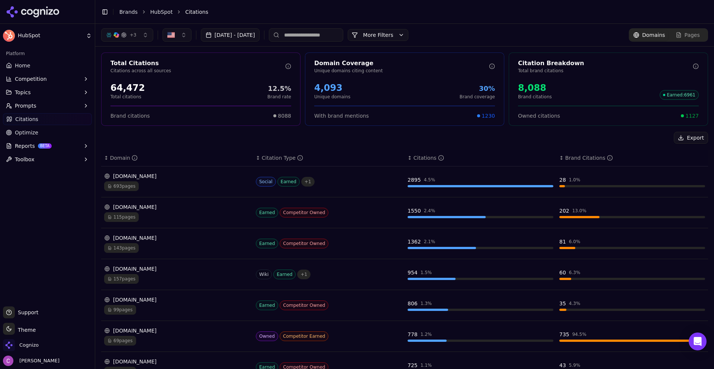
click at [460, 134] on div "Export" at bounding box center [404, 138] width 607 height 12
drag, startPoint x: 554, startPoint y: 180, endPoint x: 577, endPoint y: 179, distance: 22.3
click at [577, 179] on td "28 1.0 %" at bounding box center [633, 181] width 152 height 31
click at [500, 141] on div "Export" at bounding box center [404, 138] width 607 height 12
drag, startPoint x: 403, startPoint y: 180, endPoint x: 456, endPoint y: 194, distance: 55.0
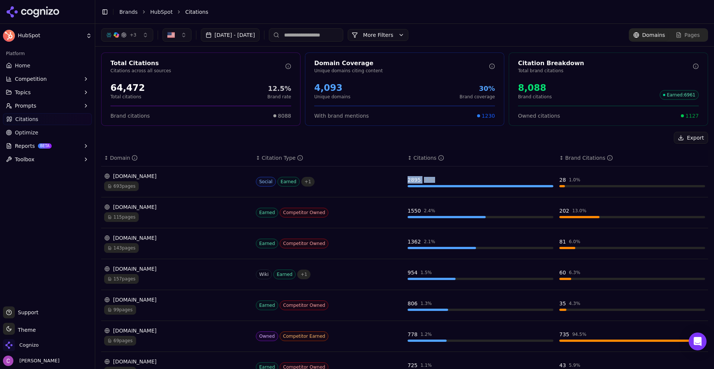
click at [456, 194] on td "2895 4.5 %" at bounding box center [481, 181] width 152 height 31
click at [455, 136] on div "Export" at bounding box center [404, 138] width 607 height 12
click at [417, 134] on div "Export" at bounding box center [404, 138] width 607 height 12
click at [150, 184] on div "693 pages" at bounding box center [177, 186] width 146 height 10
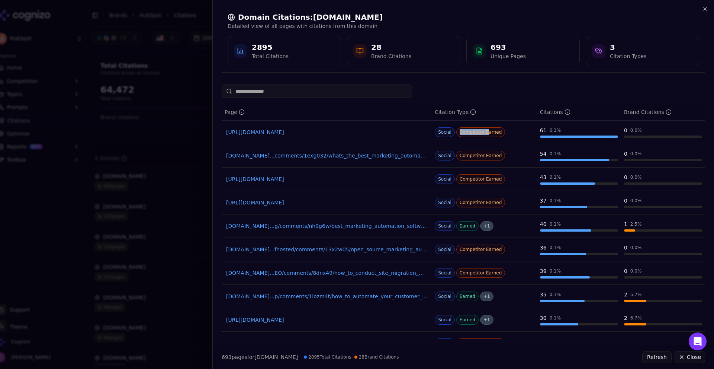
click at [500, 134] on div "Social Competitor Earned" at bounding box center [484, 132] width 99 height 10
drag, startPoint x: 464, startPoint y: 154, endPoint x: 519, endPoint y: 163, distance: 54.9
click at [506, 158] on div "Social Competitor Earned" at bounding box center [484, 156] width 99 height 10
drag, startPoint x: 474, startPoint y: 179, endPoint x: 530, endPoint y: 185, distance: 56.5
click at [542, 184] on tr "[URL][DOMAIN_NAME] Social Competitor Earned 43 0.1 % 0 0.0 %" at bounding box center [464, 178] width 484 height 23
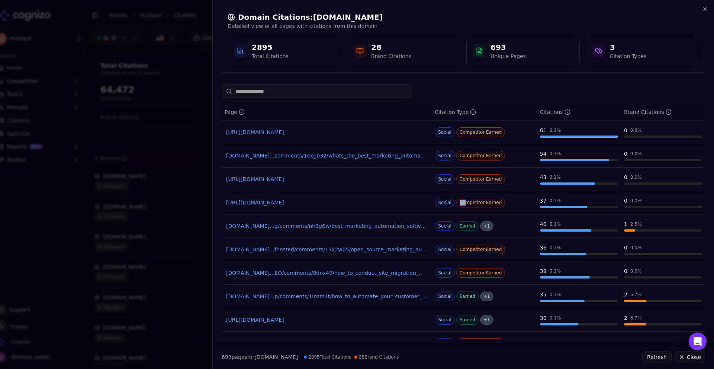
drag, startPoint x: 455, startPoint y: 202, endPoint x: 549, endPoint y: 214, distance: 94.5
click at [542, 212] on tr "[URL][DOMAIN_NAME] Social Competitor Earned 37 0.1 % 0 0.0 %" at bounding box center [464, 202] width 484 height 23
click at [506, 205] on div "Social Competitor Earned" at bounding box center [484, 203] width 99 height 10
click at [478, 200] on span "Competitor Earned" at bounding box center [480, 203] width 49 height 10
click at [133, 182] on div at bounding box center [357, 184] width 714 height 369
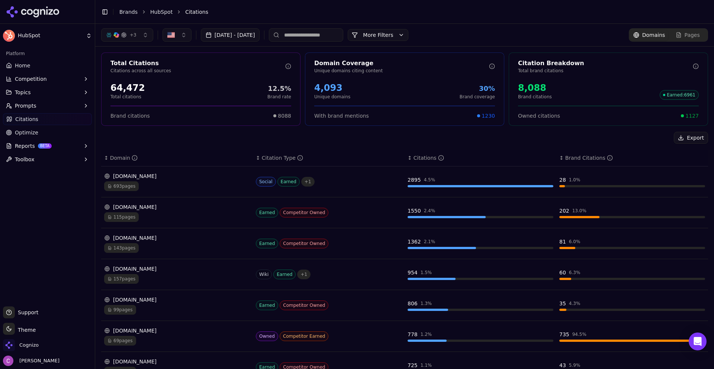
click at [169, 172] on div "[DOMAIN_NAME]" at bounding box center [177, 175] width 146 height 7
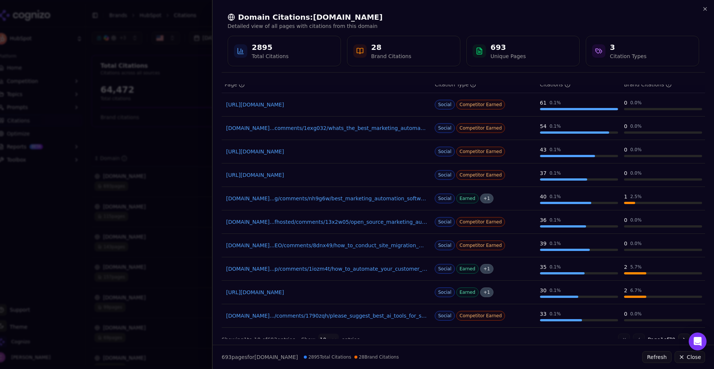
scroll to position [40, 0]
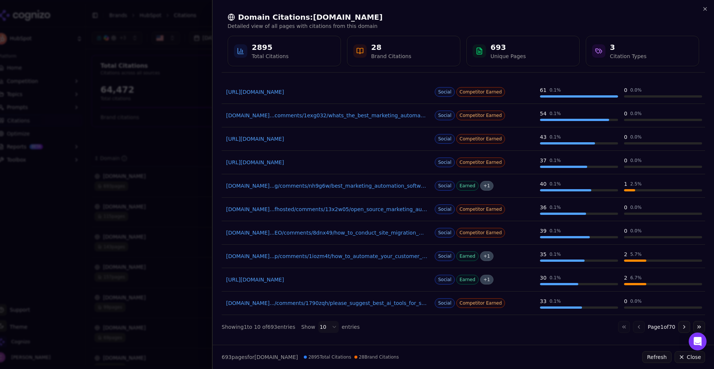
click at [165, 258] on div at bounding box center [357, 184] width 714 height 369
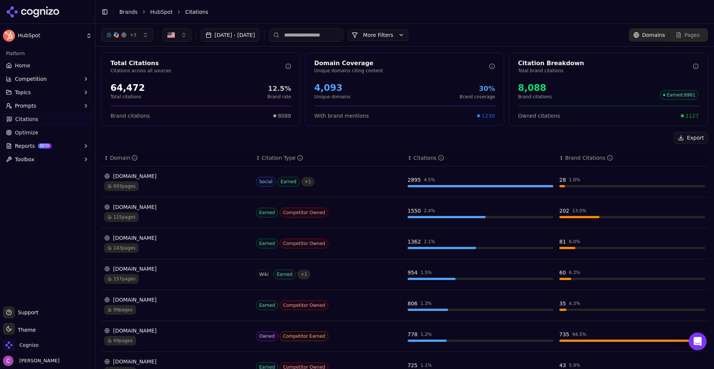
click at [36, 132] on link "Optimize" at bounding box center [47, 132] width 89 height 12
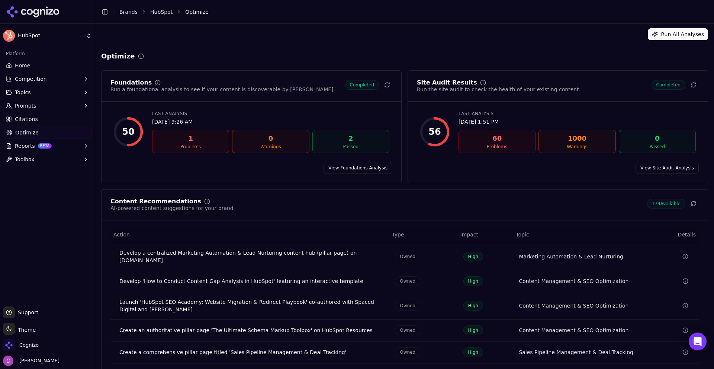
click at [45, 108] on button "Prompts" at bounding box center [47, 106] width 89 height 12
click at [34, 117] on span "Active" at bounding box center [47, 117] width 65 height 7
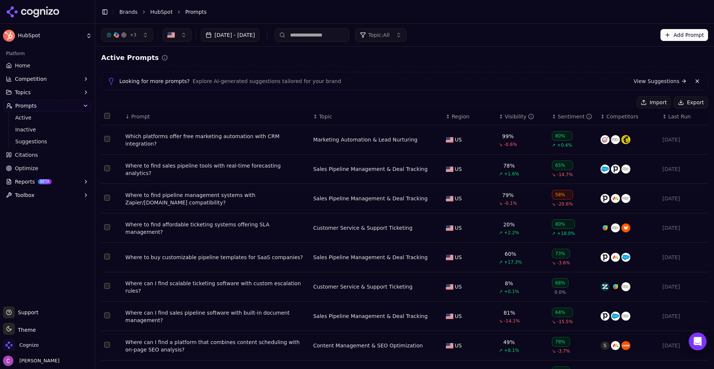
click at [160, 42] on div "+ 3 [DATE] - [DATE] Topic: All Add Prompt" at bounding box center [404, 35] width 619 height 22
click at [176, 42] on div "+ 3 [DATE] - [DATE] Topic: All Add Prompt" at bounding box center [404, 35] width 619 height 22
click at [176, 41] on button "button" at bounding box center [177, 34] width 29 height 13
click at [180, 36] on button "button" at bounding box center [177, 34] width 29 height 13
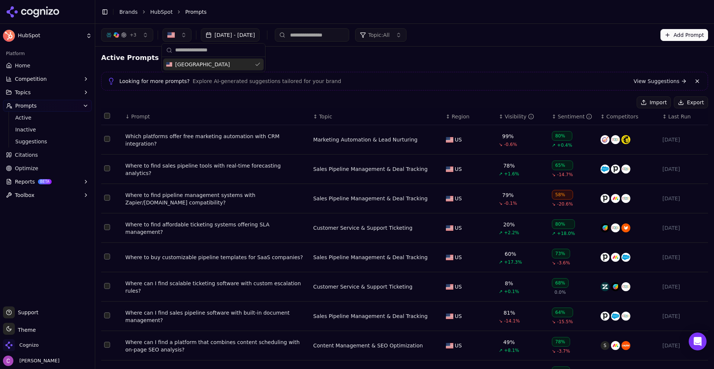
click at [330, 64] on div "Active Prompts Looking for more prompts? Explore AI-generated suggestions tailo…" at bounding box center [404, 244] width 607 height 384
click at [349, 57] on div "Active Prompts" at bounding box center [404, 57] width 607 height 10
click at [33, 60] on link "Home" at bounding box center [47, 66] width 89 height 12
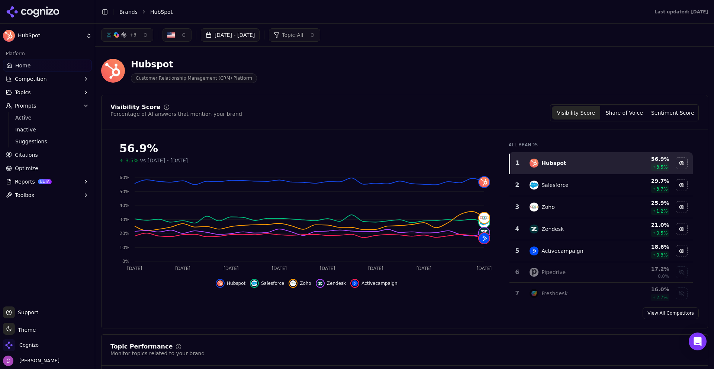
click at [286, 66] on div "Hubspot Customer Relationship Management (CRM) Platform" at bounding box center [267, 70] width 333 height 25
drag, startPoint x: 122, startPoint y: 12, endPoint x: 126, endPoint y: 10, distance: 3.8
click at [124, 11] on link "Brands" at bounding box center [128, 12] width 18 height 6
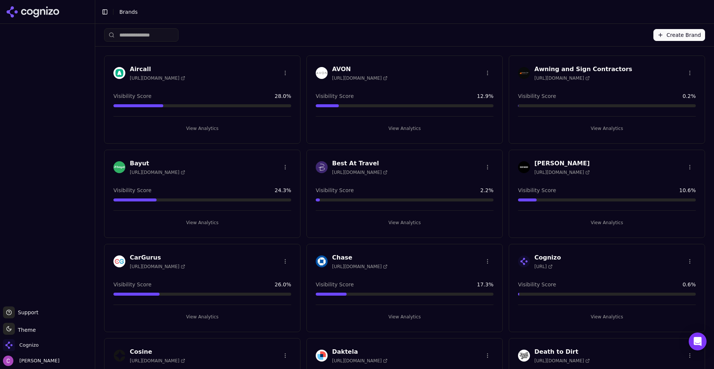
click at [670, 34] on button "Create Brand" at bounding box center [680, 35] width 52 height 12
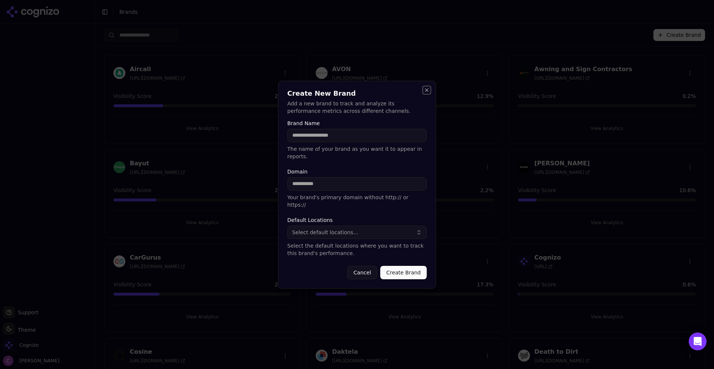
click at [425, 93] on button "Close" at bounding box center [427, 90] width 6 height 6
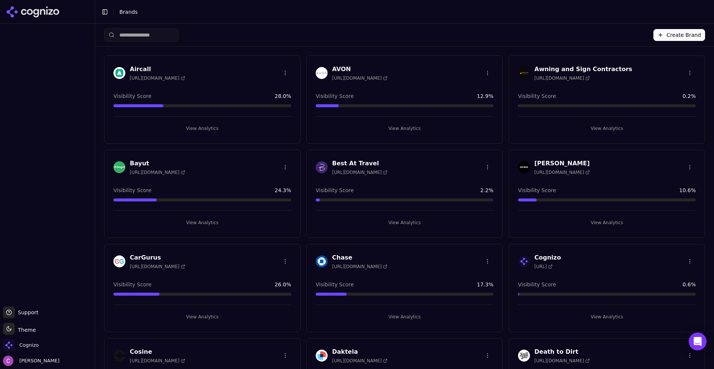
click at [352, 35] on div "Create Brand" at bounding box center [404, 35] width 601 height 22
